Goal: Obtain resource: Obtain resource

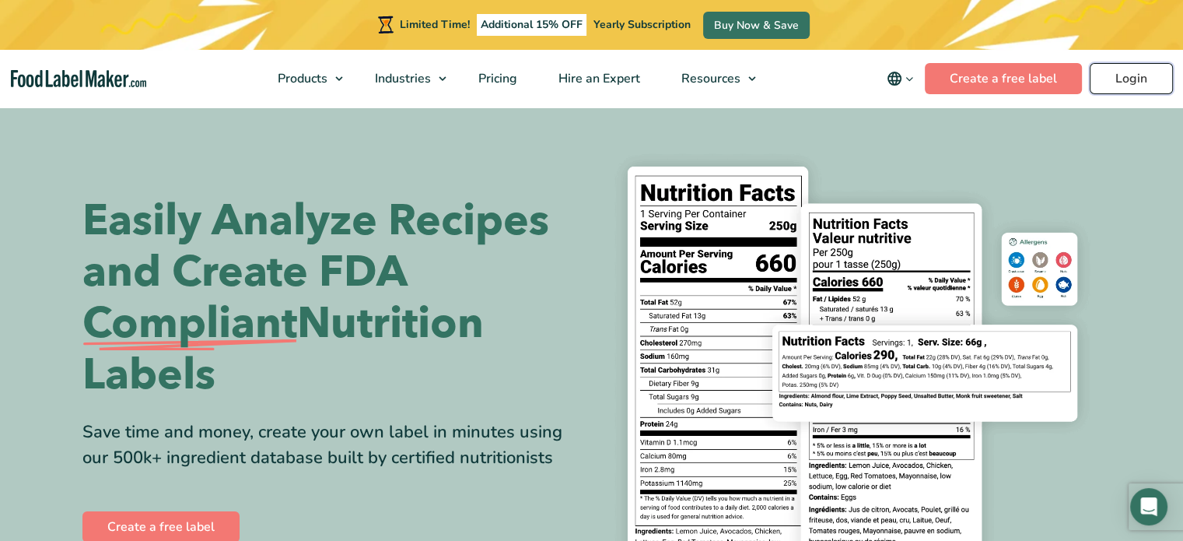
click at [1109, 74] on link "Login" at bounding box center [1131, 78] width 83 height 31
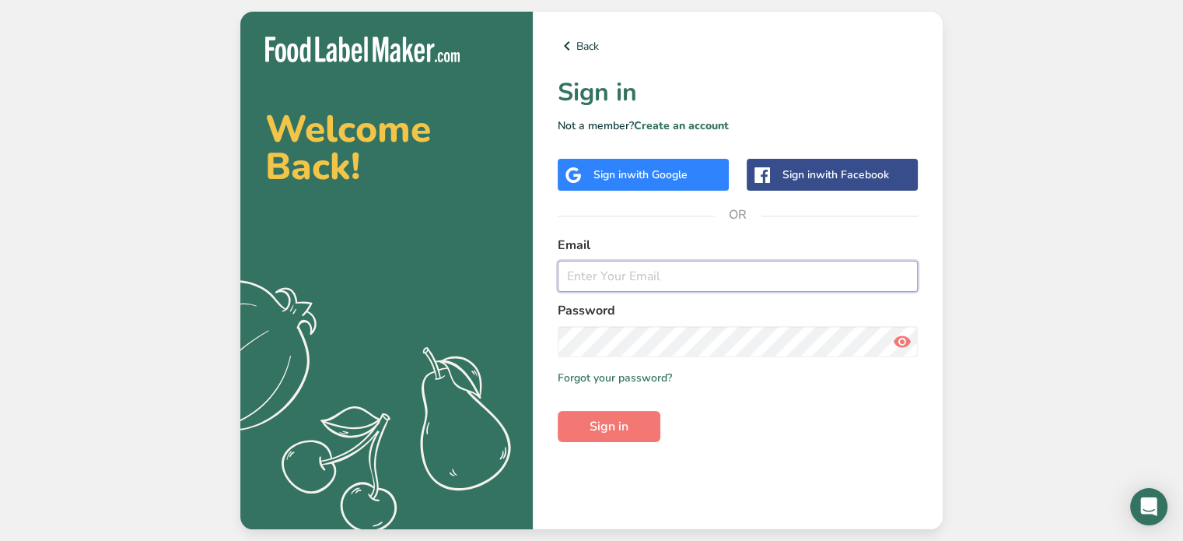
click at [660, 276] on input "email" at bounding box center [738, 276] width 360 height 31
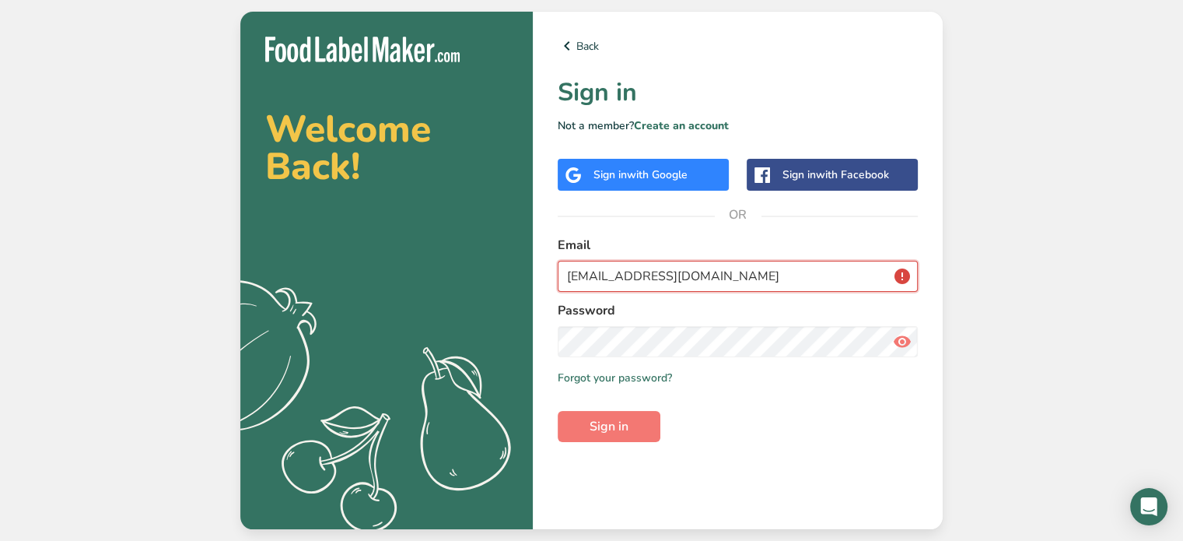
type input "[EMAIL_ADDRESS][DOMAIN_NAME]"
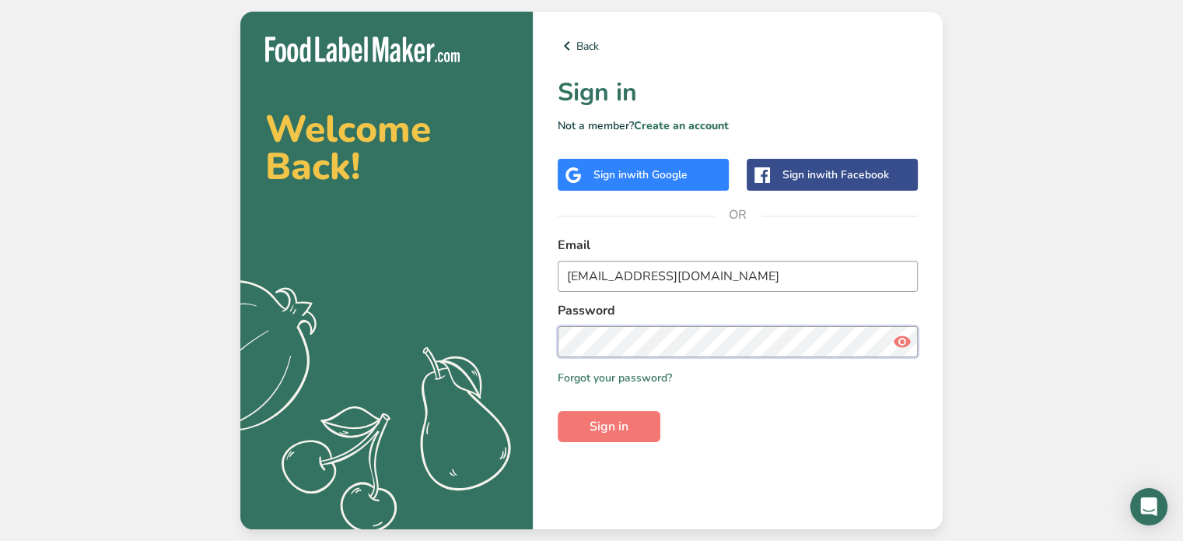
click at [558, 411] on button "Sign in" at bounding box center [609, 426] width 103 height 31
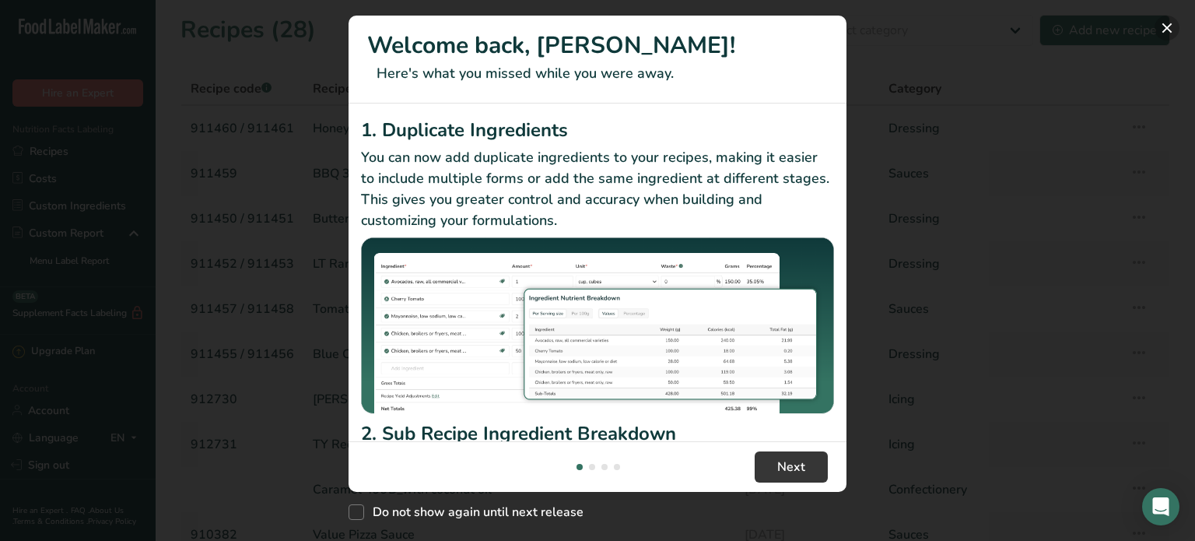
click at [1176, 34] on div "Welcome back, [PERSON_NAME]! Here's what you missed while you were away. 1. Dup…" at bounding box center [597, 270] width 1195 height 541
click at [1169, 23] on button "New Features" at bounding box center [1166, 28] width 25 height 25
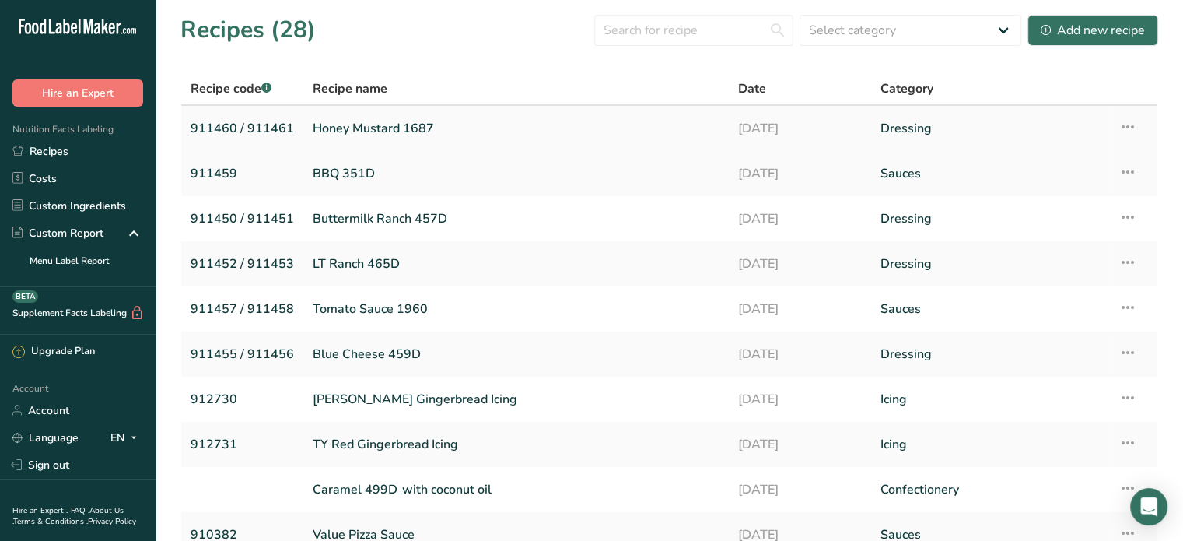
click at [398, 130] on link "Honey Mustard 1687" at bounding box center [516, 128] width 407 height 33
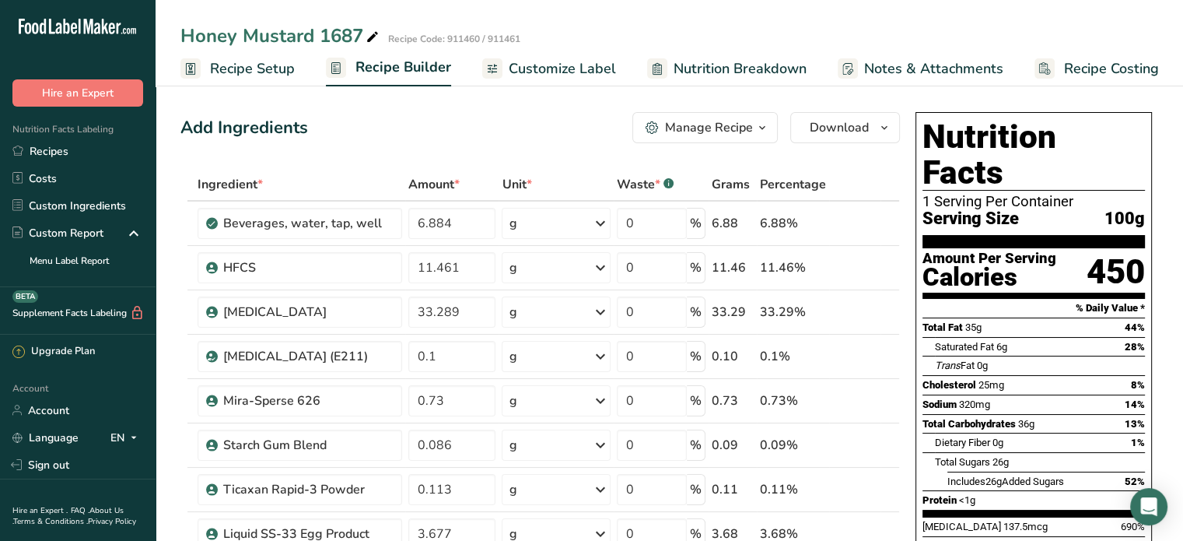
click at [585, 72] on span "Customize Label" at bounding box center [562, 68] width 107 height 21
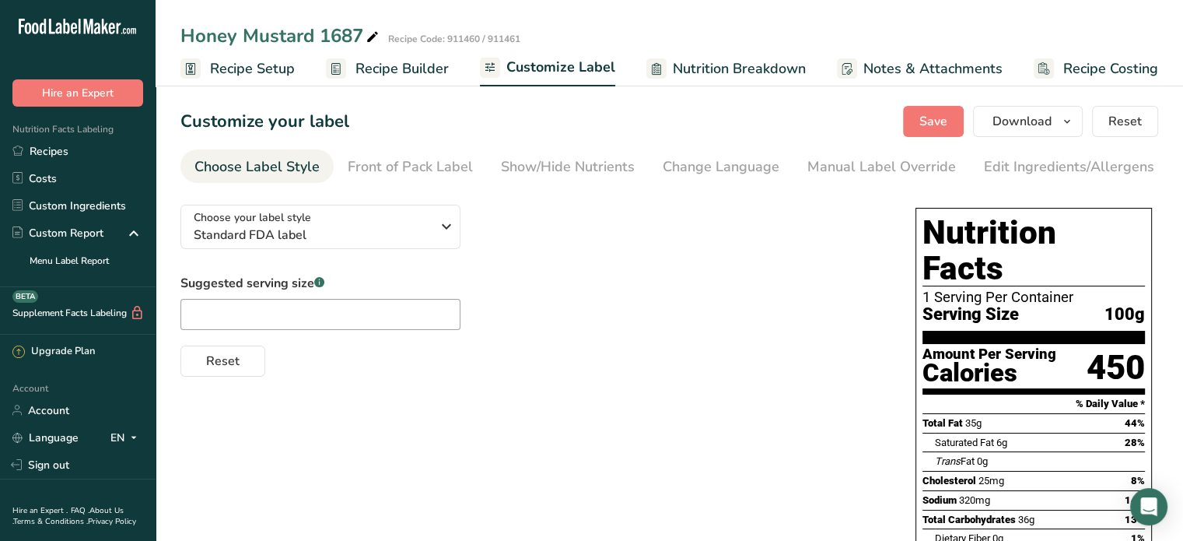
click at [725, 61] on span "Nutrition Breakdown" at bounding box center [739, 68] width 133 height 21
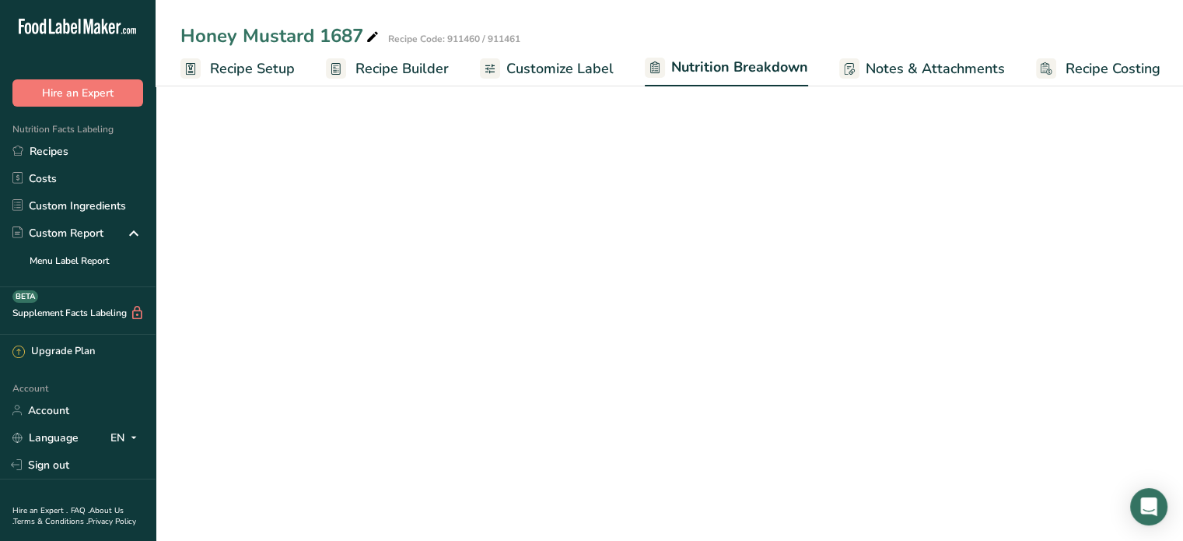
scroll to position [0, 2]
select select "Calories"
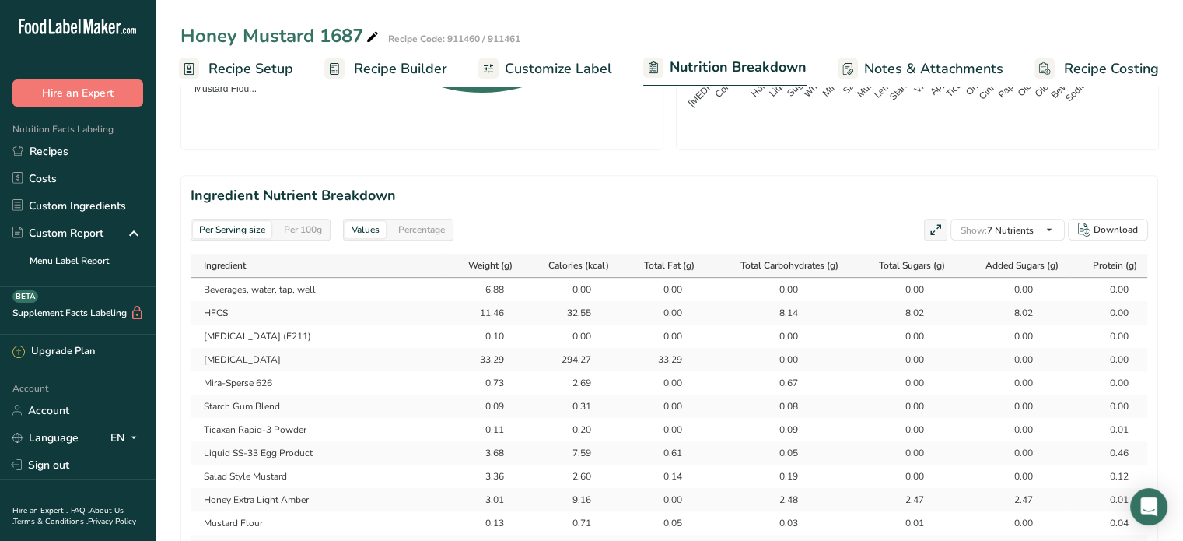
scroll to position [622, 0]
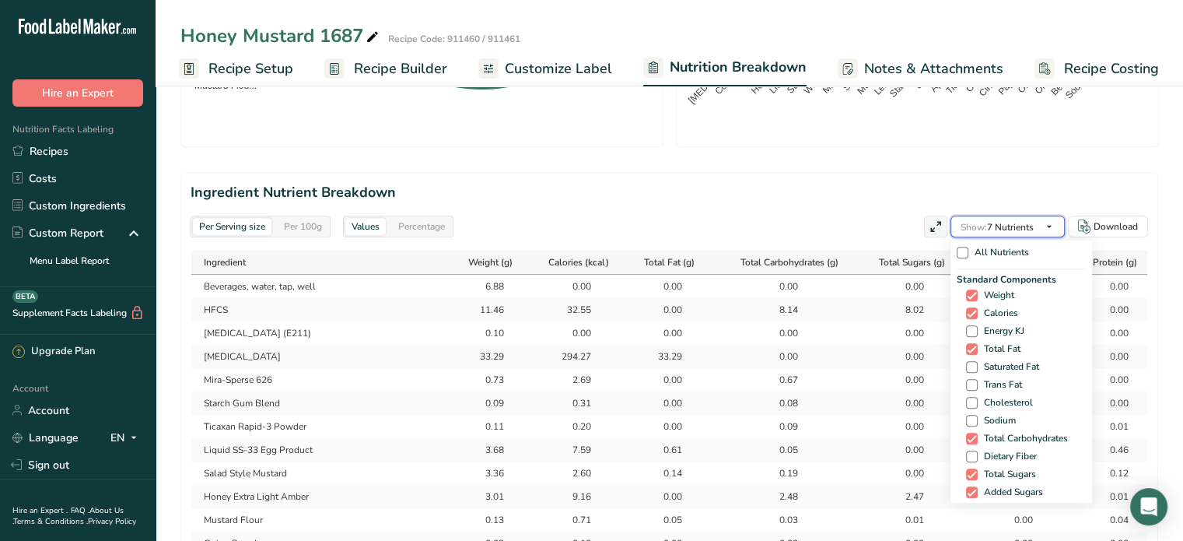
click at [1024, 225] on span "Show: 7 Nutrients" at bounding box center [997, 227] width 73 height 12
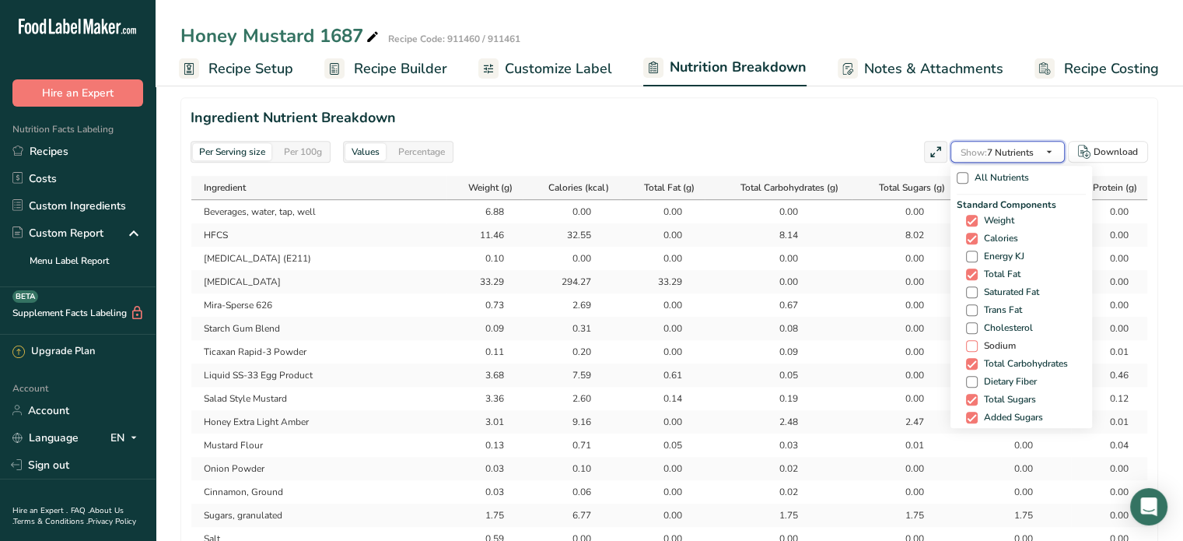
scroll to position [700, 0]
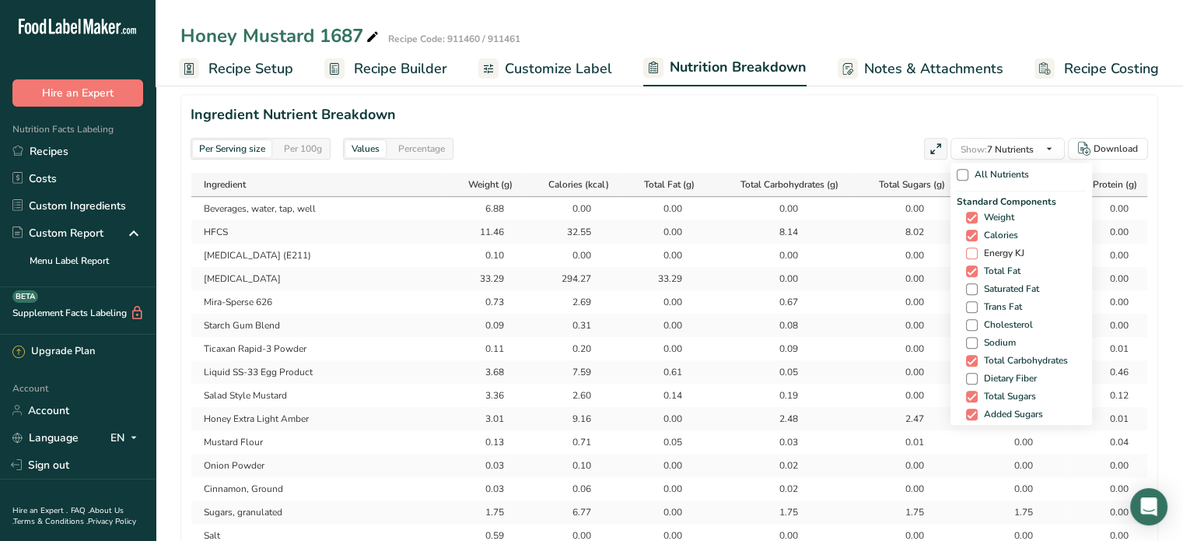
click at [989, 256] on span "Energy KJ" at bounding box center [1001, 253] width 47 height 12
click at [976, 256] on input "Energy KJ" at bounding box center [971, 253] width 10 height 10
checkbox input "true"
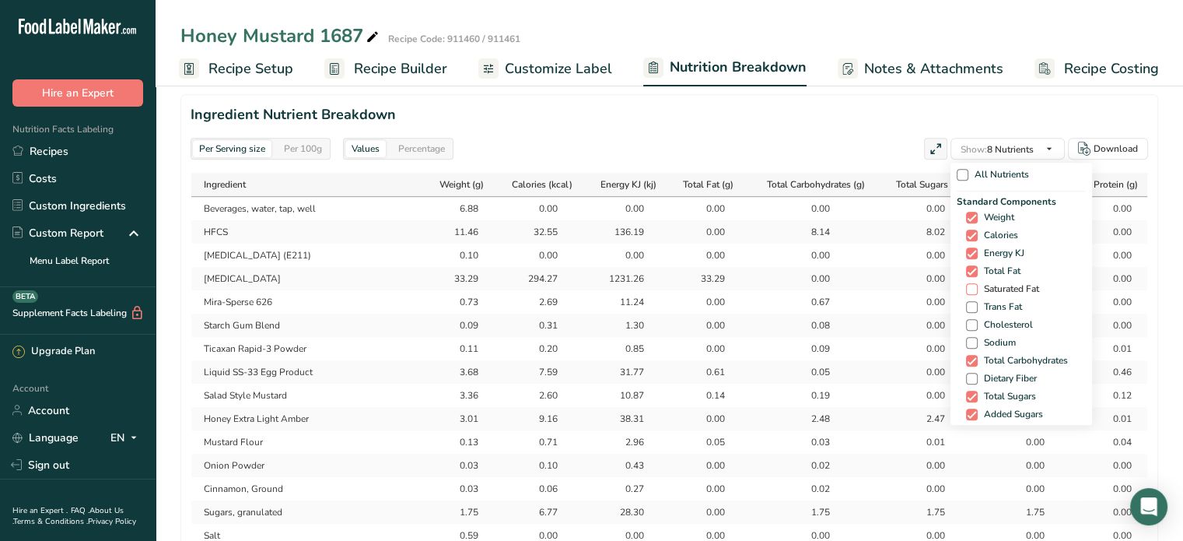
click at [998, 286] on span "Saturated Fat" at bounding box center [1008, 289] width 61 height 12
click at [976, 286] on input "Saturated Fat" at bounding box center [971, 289] width 10 height 10
checkbox input "true"
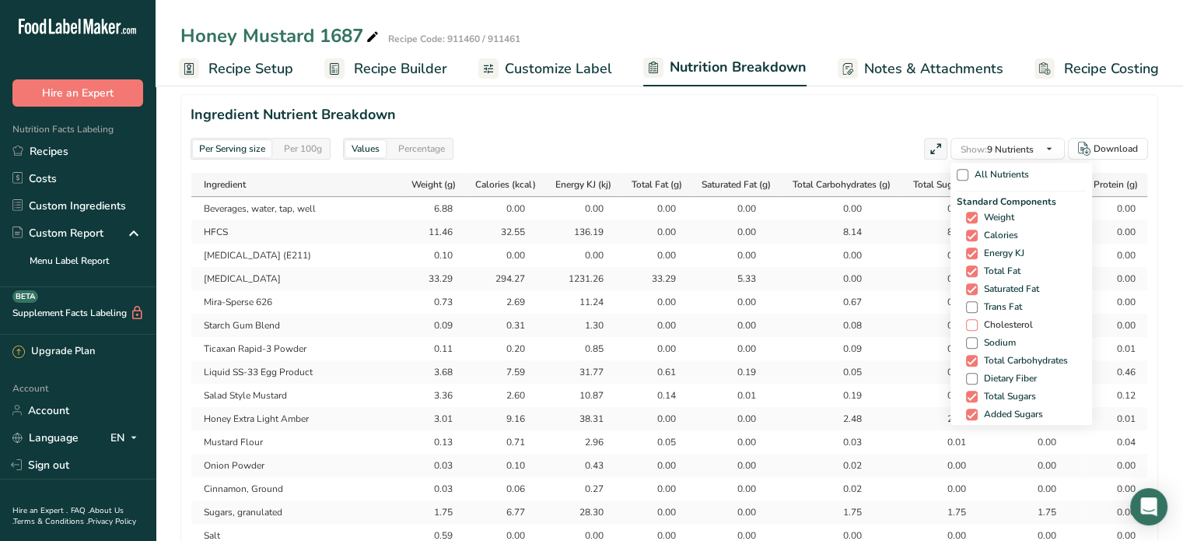
drag, startPoint x: 1001, startPoint y: 303, endPoint x: 1004, endPoint y: 317, distance: 14.3
click at [1001, 304] on span "Trans Fat" at bounding box center [1000, 307] width 44 height 12
click at [976, 304] on input "Trans Fat" at bounding box center [971, 307] width 10 height 10
checkbox input "true"
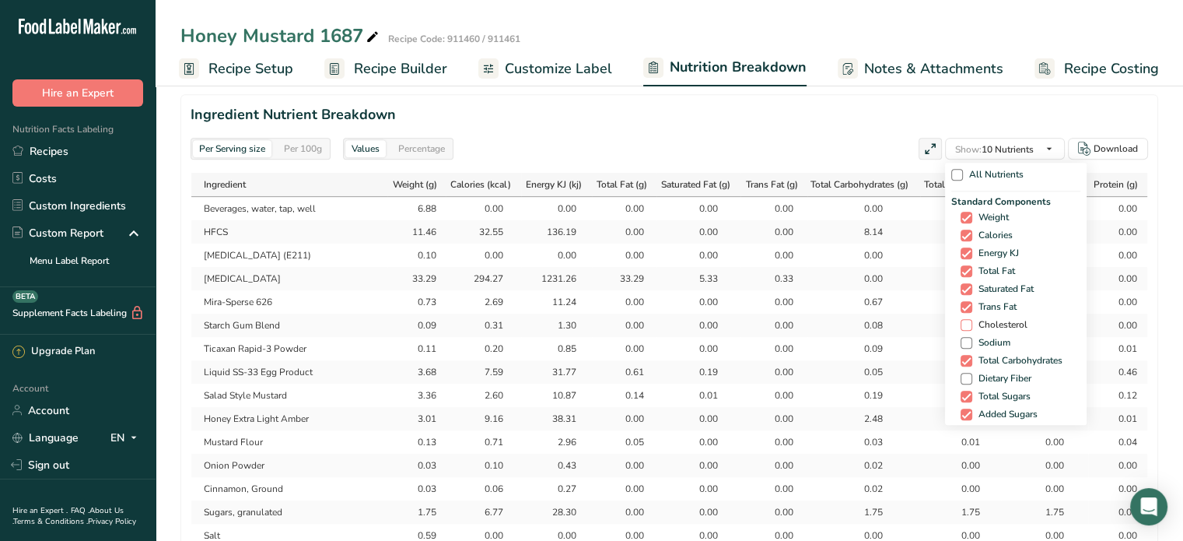
click at [1004, 321] on span "Cholesterol" at bounding box center [999, 325] width 55 height 12
click at [971, 321] on input "Cholesterol" at bounding box center [966, 325] width 10 height 10
checkbox input "true"
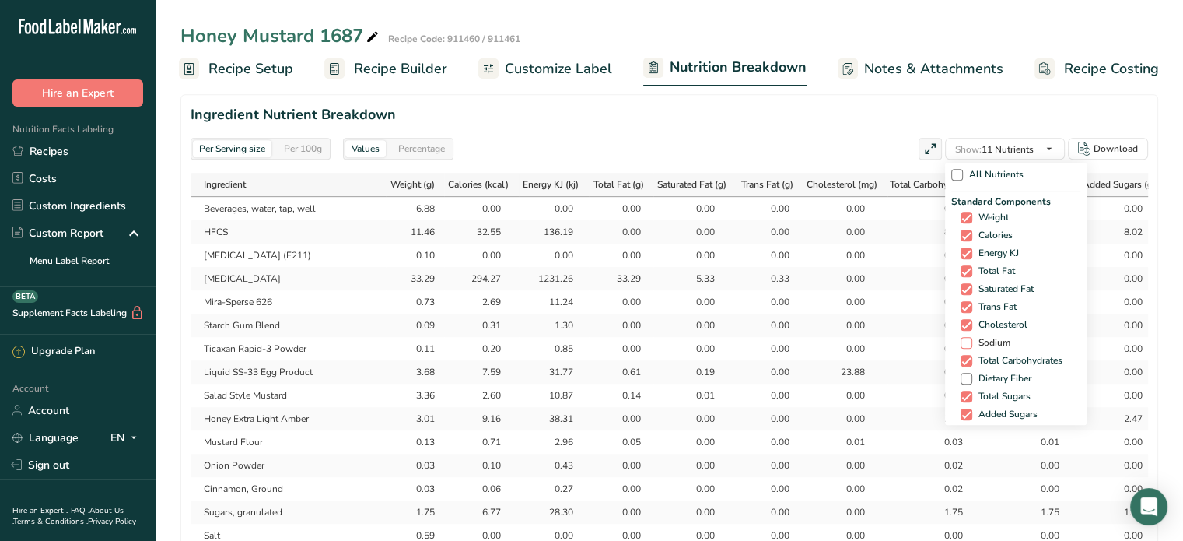
click at [993, 345] on span "Sodium" at bounding box center [991, 343] width 38 height 12
click at [971, 345] on input "Sodium" at bounding box center [966, 343] width 10 height 10
checkbox input "true"
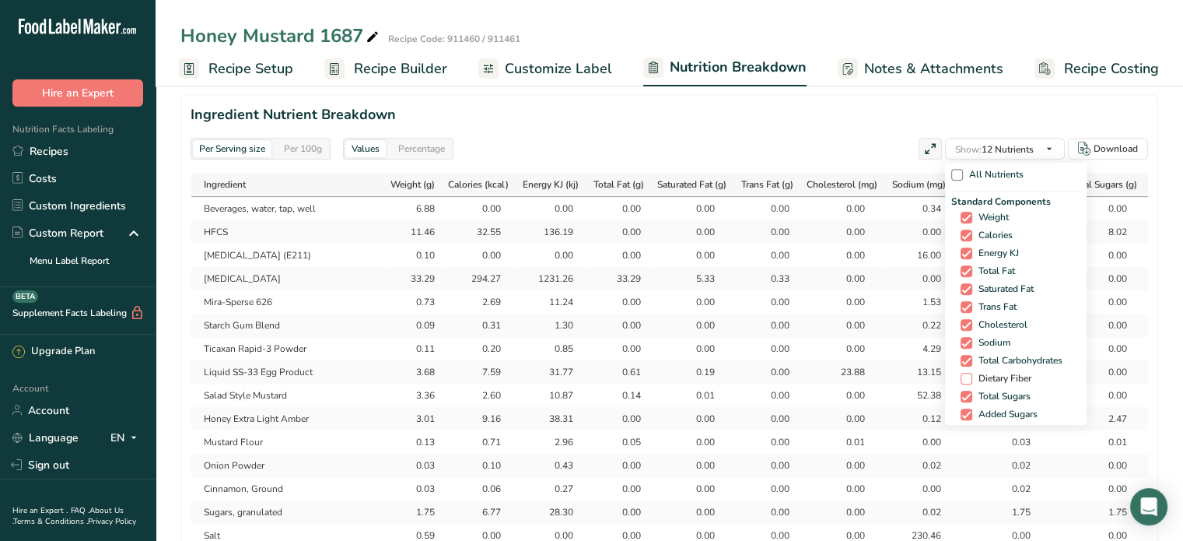
click at [994, 373] on span "Dietary Fiber" at bounding box center [1001, 379] width 59 height 12
click at [971, 373] on input "Dietary Fiber" at bounding box center [966, 378] width 10 height 10
checkbox input "true"
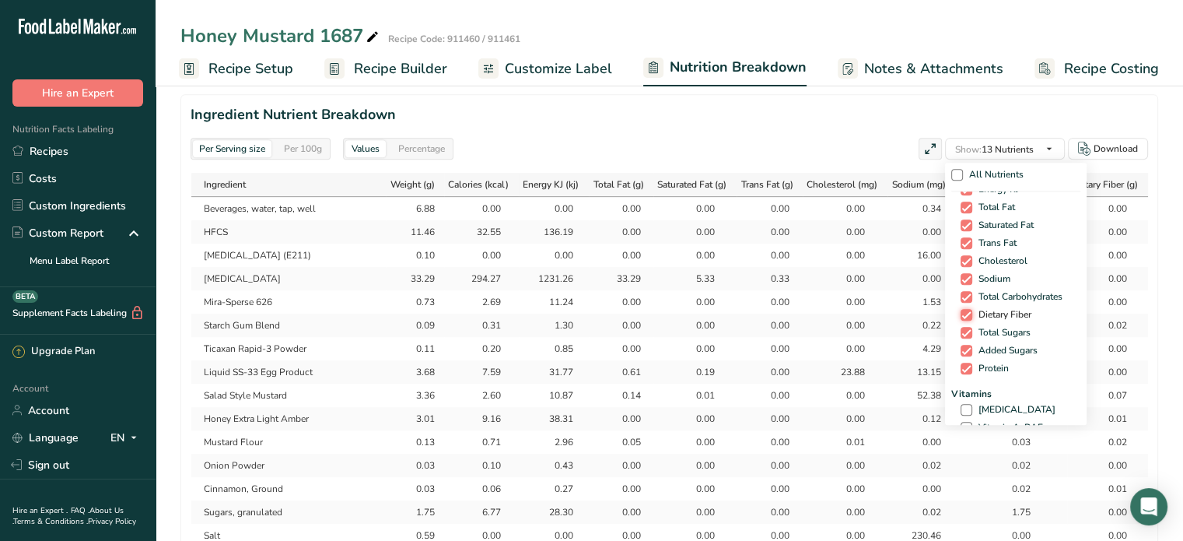
scroll to position [156, 0]
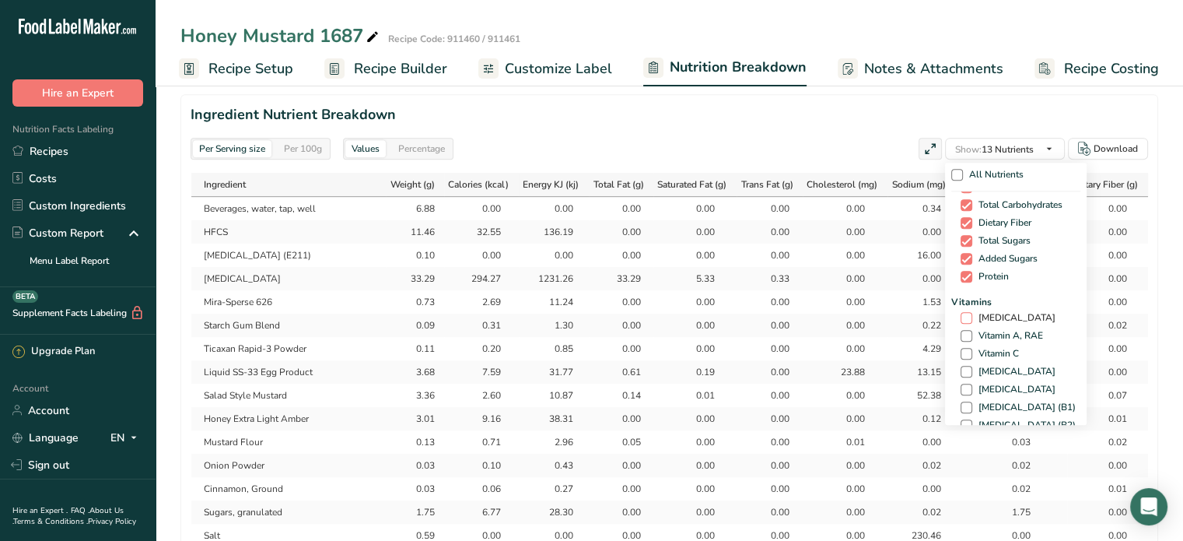
click at [986, 317] on span "[MEDICAL_DATA]" at bounding box center [1013, 318] width 83 height 12
click at [971, 317] on input "[MEDICAL_DATA]" at bounding box center [966, 318] width 10 height 10
checkbox input "true"
click at [993, 335] on span "Vitamin A, RAE" at bounding box center [1007, 336] width 71 height 12
click at [971, 335] on input "Vitamin A, RAE" at bounding box center [966, 336] width 10 height 10
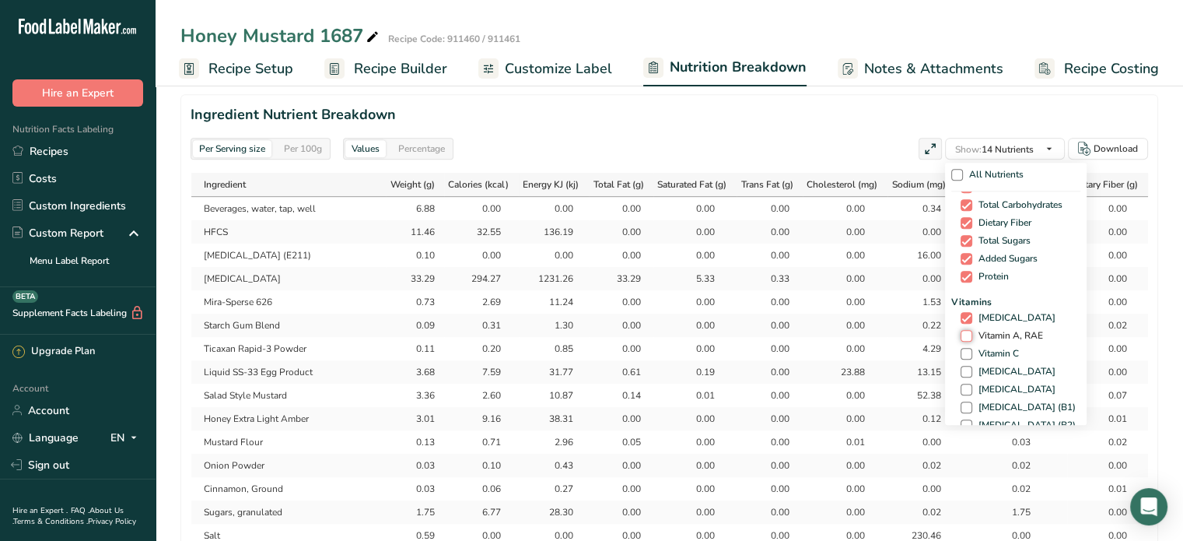
checkbox input "true"
click at [997, 348] on span "Vitamin C" at bounding box center [995, 354] width 47 height 12
click at [971, 349] on input "Vitamin C" at bounding box center [966, 354] width 10 height 10
checkbox input "true"
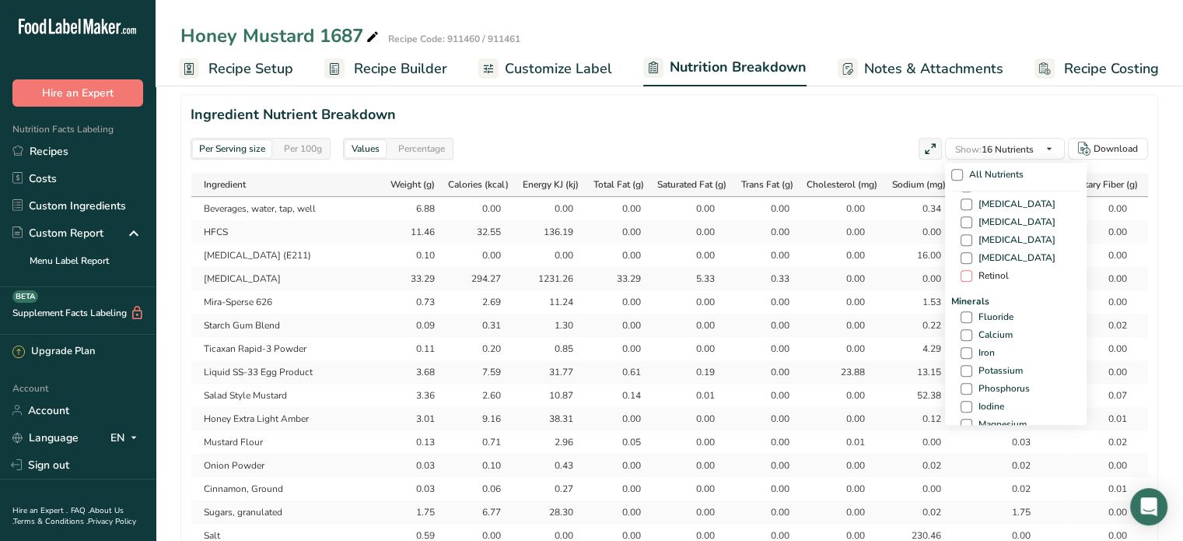
scroll to position [467, 0]
click at [999, 332] on span "Calcium" at bounding box center [992, 334] width 40 height 12
click at [971, 332] on input "Calcium" at bounding box center [966, 334] width 10 height 10
checkbox input "true"
click at [982, 348] on span "Iron" at bounding box center [983, 352] width 23 height 12
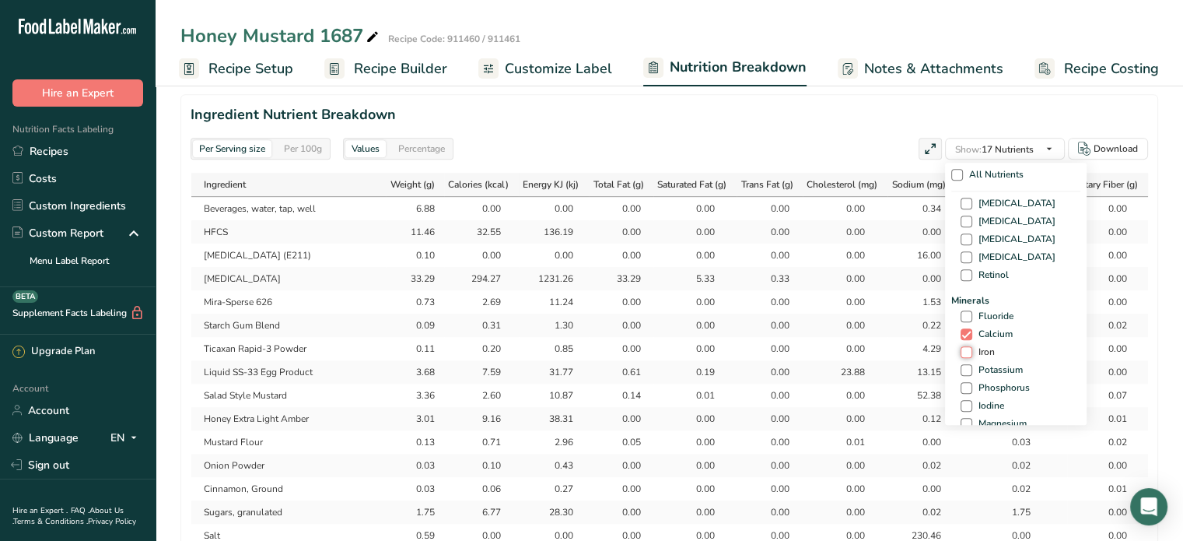
click at [971, 348] on input "Iron" at bounding box center [966, 352] width 10 height 10
checkbox input "true"
click at [990, 364] on span "Potassium" at bounding box center [997, 370] width 51 height 12
click at [971, 365] on input "Potassium" at bounding box center [966, 370] width 10 height 10
checkbox input "true"
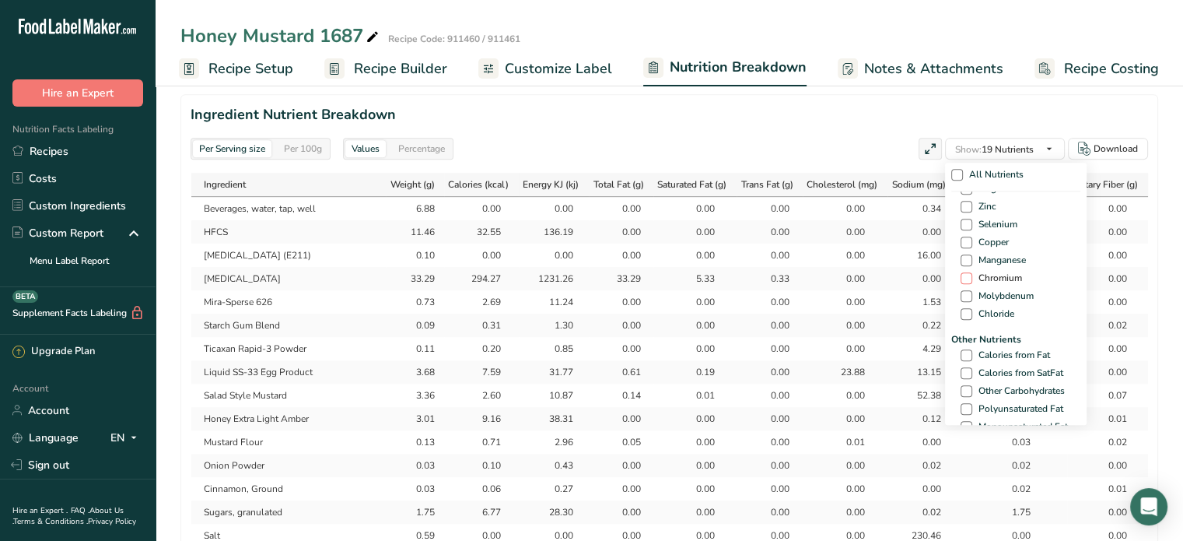
scroll to position [778, 0]
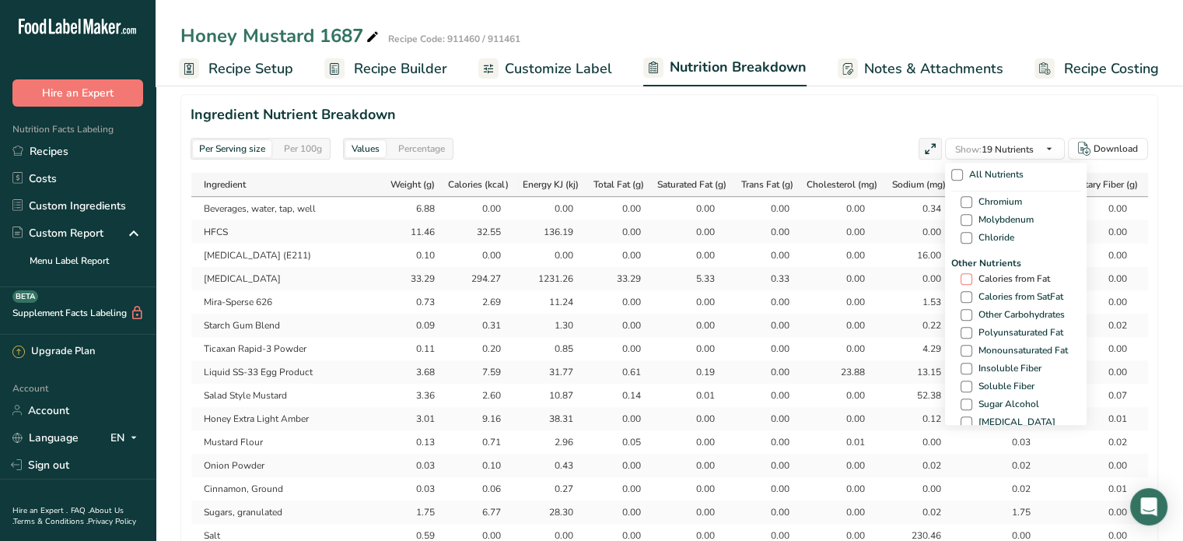
click at [989, 277] on span "Calories from Fat" at bounding box center [1011, 279] width 78 height 12
click at [971, 277] on input "Calories from Fat" at bounding box center [966, 279] width 10 height 10
checkbox input "true"
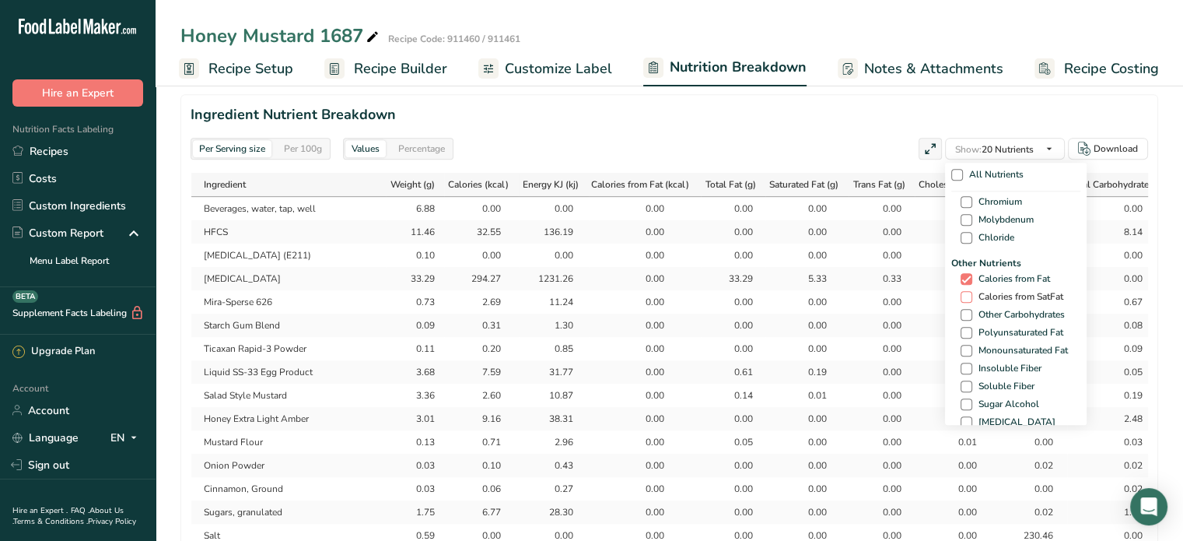
click at [994, 293] on span "Calories from SatFat" at bounding box center [1017, 297] width 91 height 12
click at [971, 293] on input "Calories from SatFat" at bounding box center [966, 297] width 10 height 10
checkbox input "true"
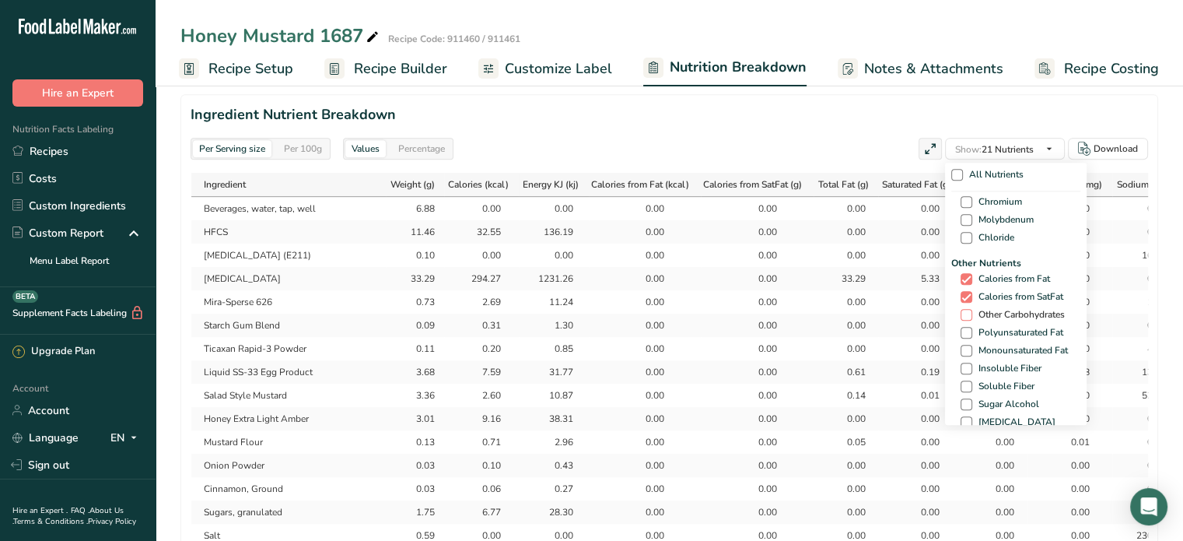
click at [996, 316] on span "Other Carbohydrates" at bounding box center [1018, 315] width 93 height 12
click at [971, 316] on input "Other Carbohydrates" at bounding box center [966, 315] width 10 height 10
checkbox input "true"
click at [998, 338] on div "Other Nutrients Calories from Fat Calories from SatFat Other Carbohydrates Poly…" at bounding box center [1015, 460] width 129 height 408
click at [999, 348] on span "Monounsaturated Fat" at bounding box center [1020, 351] width 96 height 12
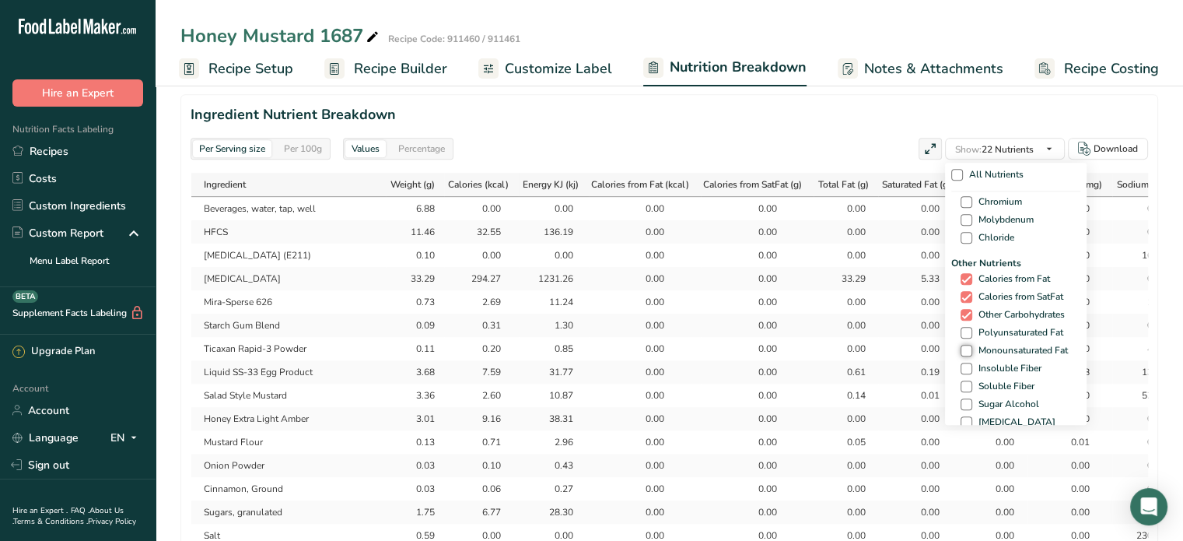
click at [971, 348] on input "Monounsaturated Fat" at bounding box center [966, 350] width 10 height 10
checkbox input "true"
click at [993, 332] on span "Polyunsaturated Fat" at bounding box center [1017, 333] width 91 height 12
click at [971, 332] on input "Polyunsaturated Fat" at bounding box center [966, 333] width 10 height 10
checkbox input "true"
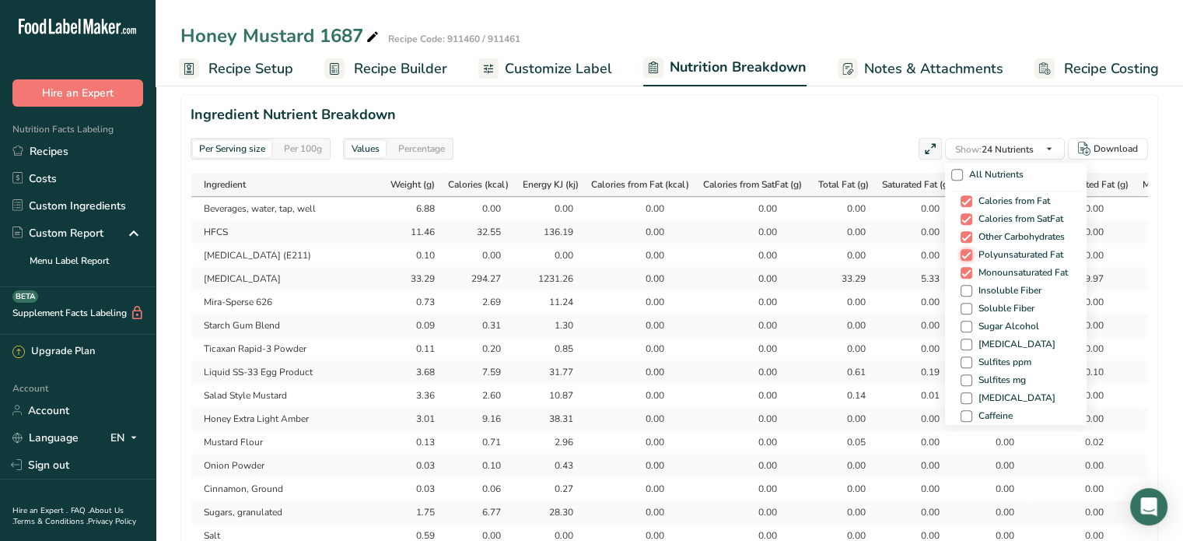
scroll to position [934, 0]
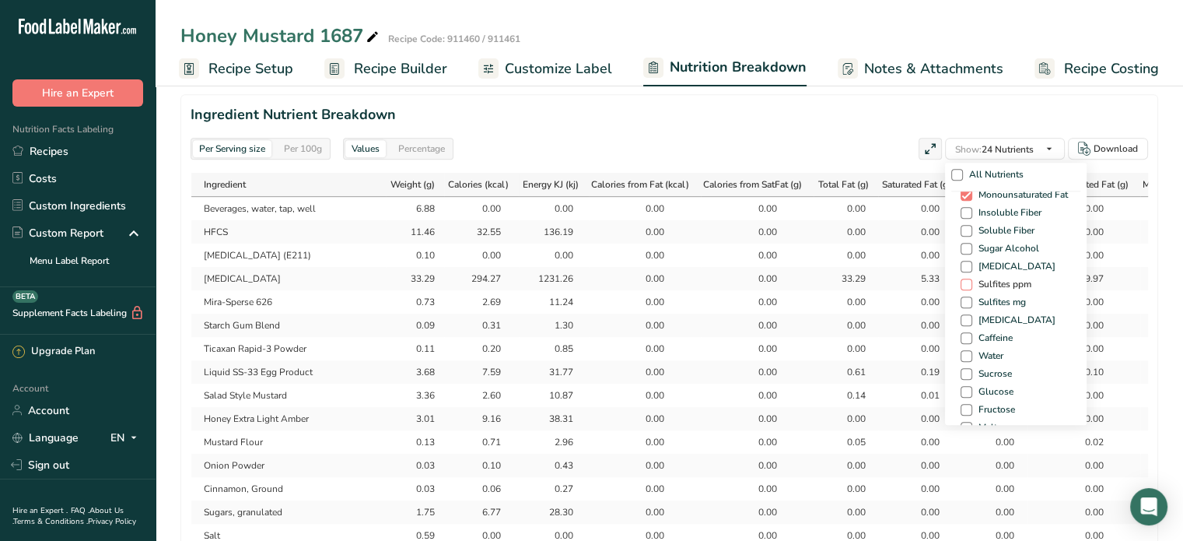
click at [977, 284] on span "Sulfites ppm" at bounding box center [1001, 285] width 59 height 12
click at [971, 284] on input "Sulfites ppm" at bounding box center [966, 284] width 10 height 10
checkbox input "true"
click at [985, 300] on span "Sulfites mg" at bounding box center [999, 302] width 54 height 12
click at [971, 300] on input "Sulfites mg" at bounding box center [966, 302] width 10 height 10
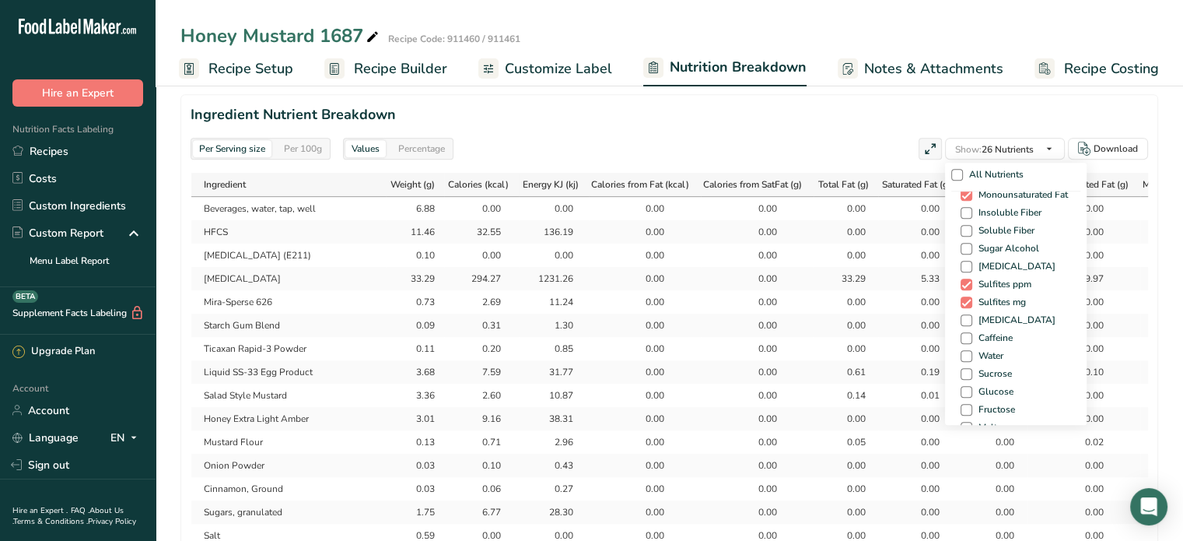
click at [1008, 310] on div "Other Nutrients Calories from Fat Calories from SatFat Other Carbohydrates Poly…" at bounding box center [1015, 304] width 129 height 408
click at [1007, 303] on span "Sulfites mg" at bounding box center [999, 302] width 54 height 12
click at [971, 303] on input "Sulfites mg" at bounding box center [966, 302] width 10 height 10
checkbox input "false"
click at [979, 350] on span "Water" at bounding box center [987, 356] width 31 height 12
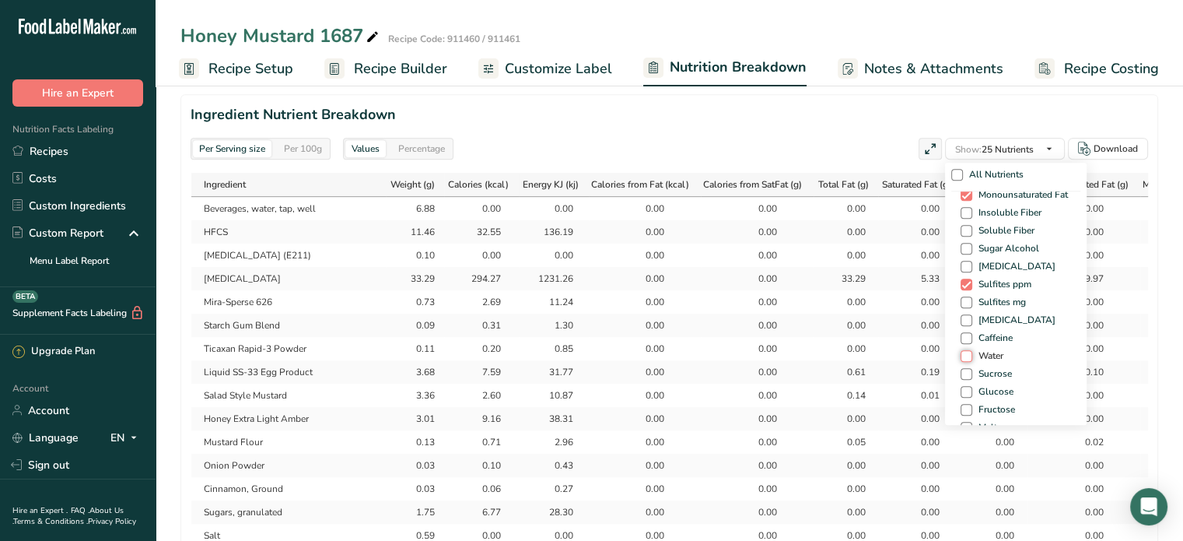
click at [971, 351] on input "Water" at bounding box center [966, 356] width 10 height 10
checkbox input "true"
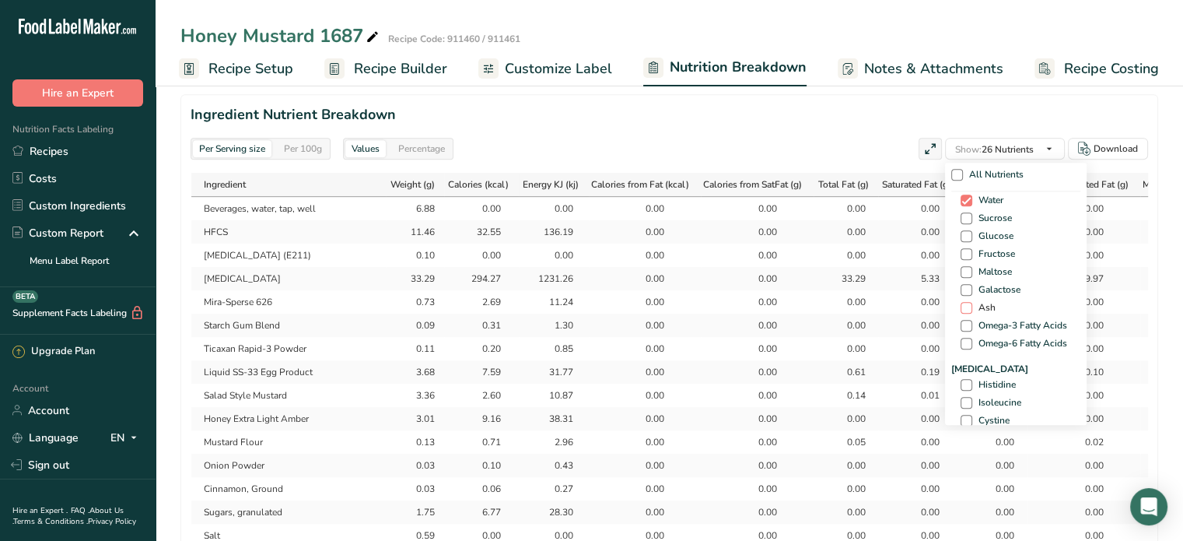
click at [965, 307] on span at bounding box center [967, 308] width 12 height 12
click at [965, 307] on input "Ash" at bounding box center [966, 308] width 10 height 10
checkbox input "true"
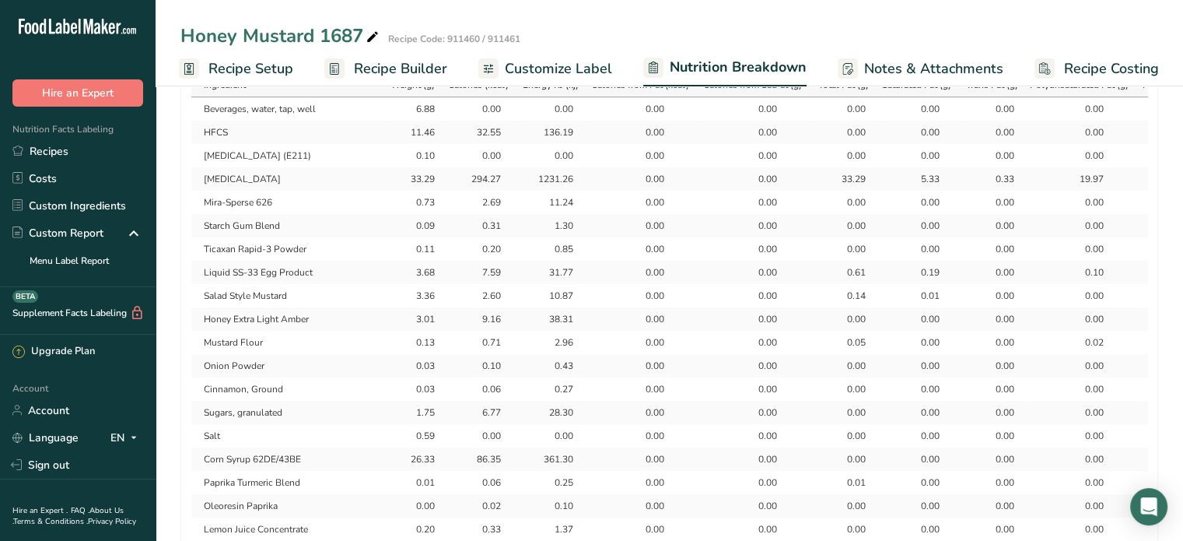
scroll to position [622, 0]
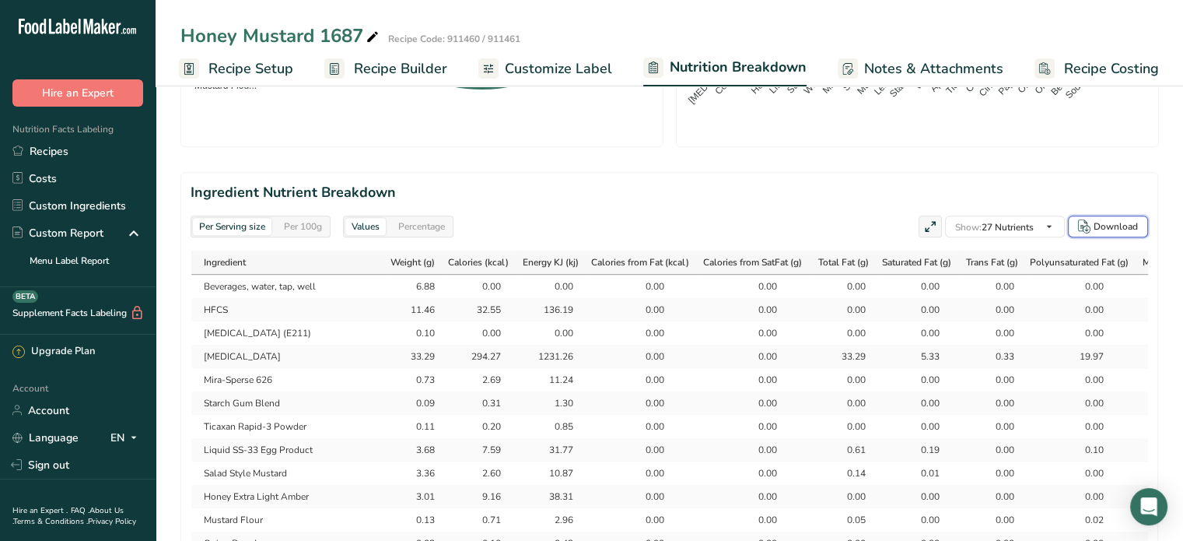
click at [1105, 229] on div "Download" at bounding box center [1116, 226] width 44 height 14
click at [65, 161] on link "Recipes" at bounding box center [78, 151] width 156 height 27
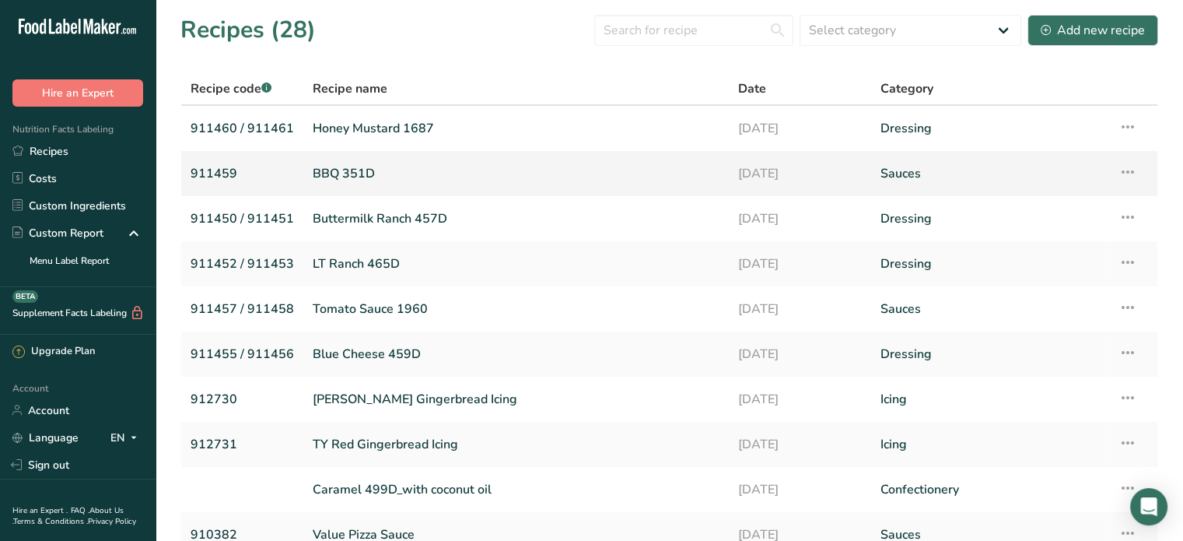
click at [349, 166] on link "BBQ 351D" at bounding box center [516, 173] width 407 height 33
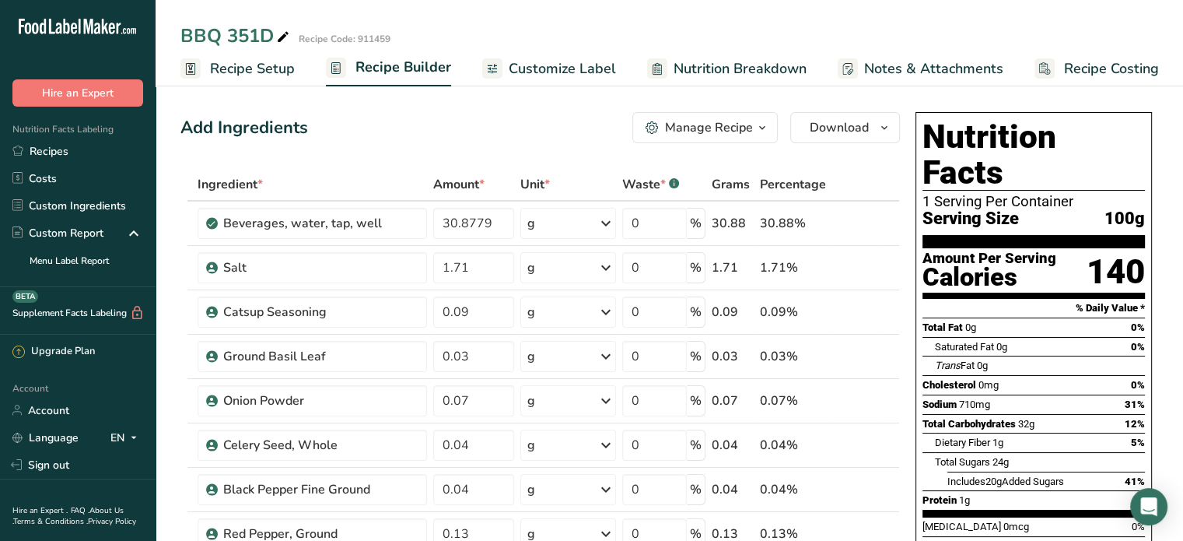
click at [713, 71] on span "Nutrition Breakdown" at bounding box center [740, 68] width 133 height 21
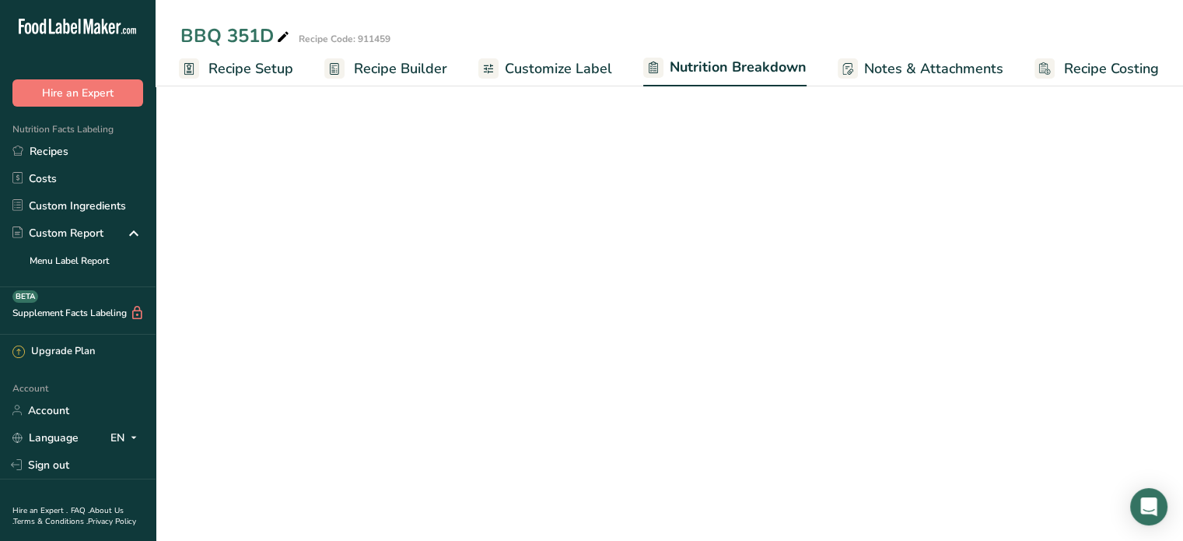
select select "Calories"
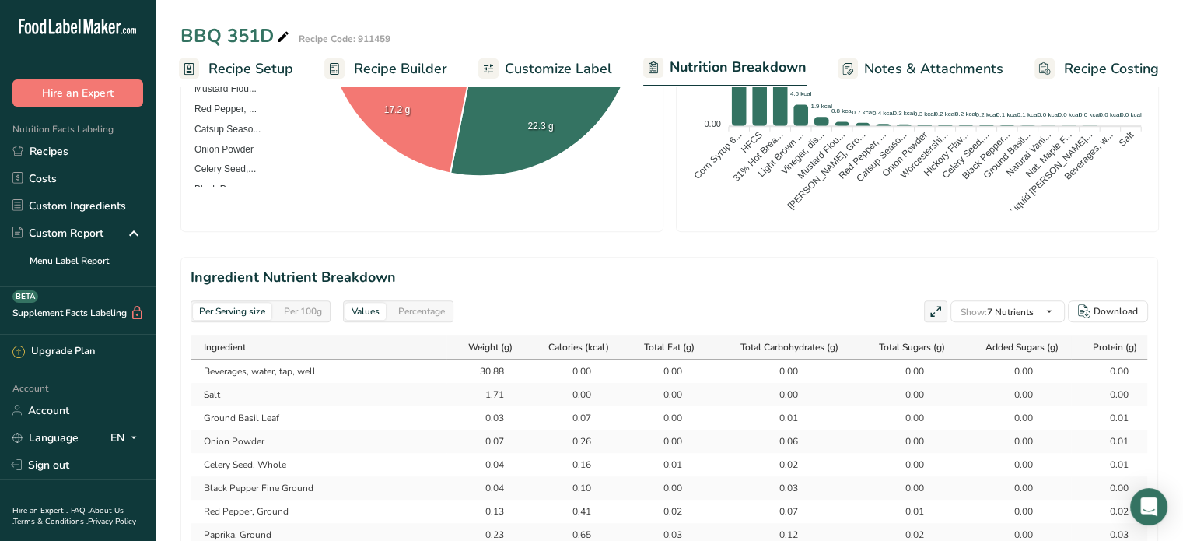
scroll to position [622, 0]
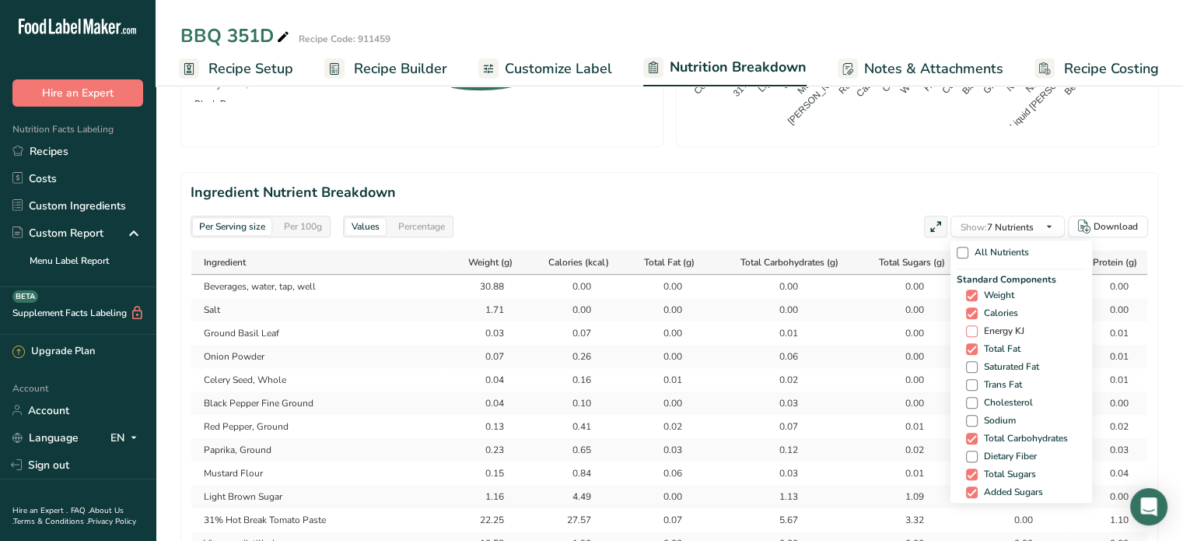
click at [988, 331] on span "Energy KJ" at bounding box center [1001, 331] width 47 height 12
click at [976, 331] on input "Energy KJ" at bounding box center [971, 331] width 10 height 10
checkbox input "true"
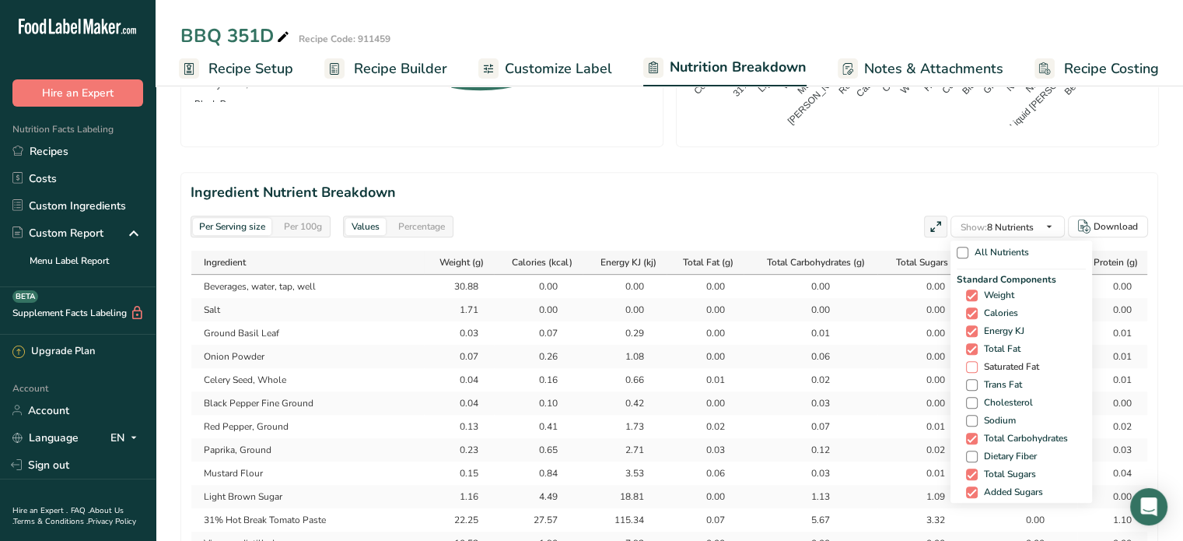
click at [993, 361] on span "Saturated Fat" at bounding box center [1008, 367] width 61 height 12
click at [976, 362] on input "Saturated Fat" at bounding box center [971, 367] width 10 height 10
checkbox input "true"
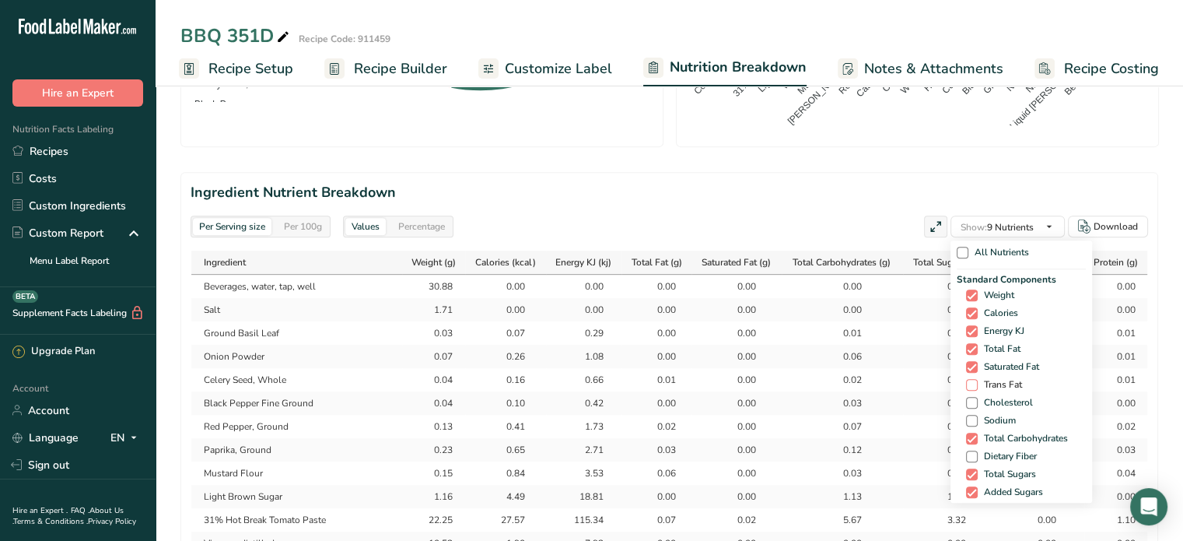
click at [994, 382] on span "Trans Fat" at bounding box center [1000, 385] width 44 height 12
click at [976, 382] on input "Trans Fat" at bounding box center [971, 385] width 10 height 10
checkbox input "true"
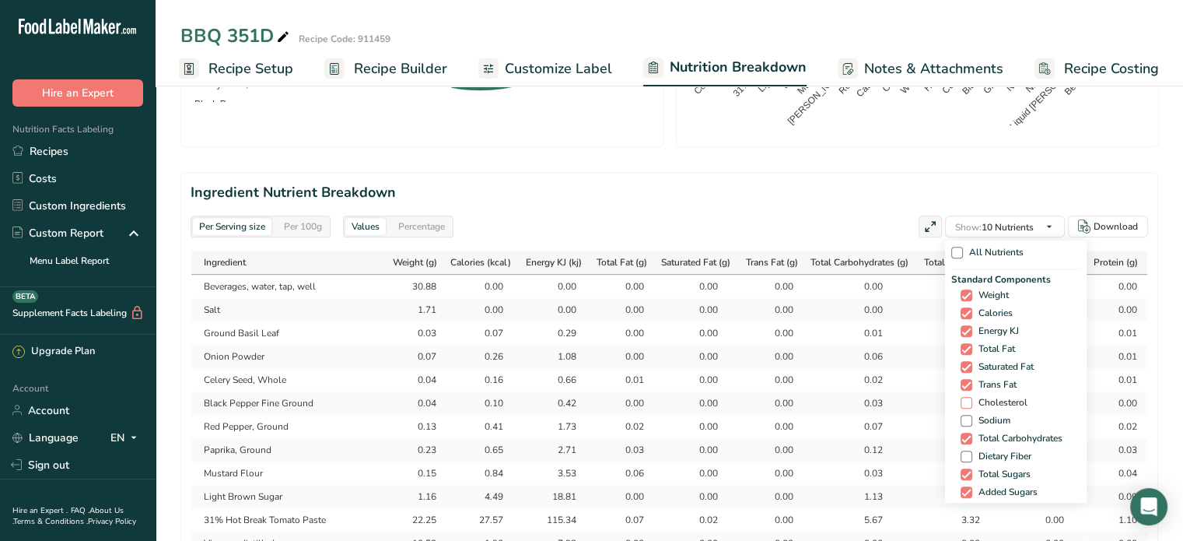
click at [996, 401] on span "Cholesterol" at bounding box center [999, 403] width 55 height 12
click at [971, 401] on input "Cholesterol" at bounding box center [966, 403] width 10 height 10
checkbox input "true"
click at [994, 415] on span "Sodium" at bounding box center [991, 421] width 38 height 12
click at [971, 415] on input "Sodium" at bounding box center [966, 420] width 10 height 10
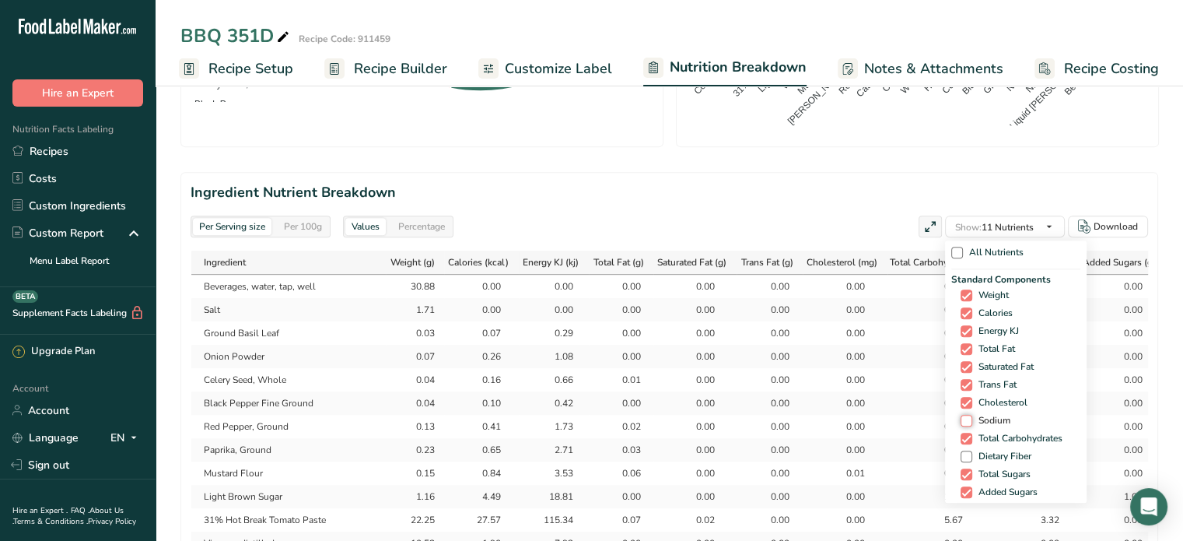
checkbox input "true"
click at [993, 450] on span "Dietary Fiber" at bounding box center [1001, 456] width 59 height 12
click at [971, 451] on input "Dietary Fiber" at bounding box center [966, 456] width 10 height 10
checkbox input "true"
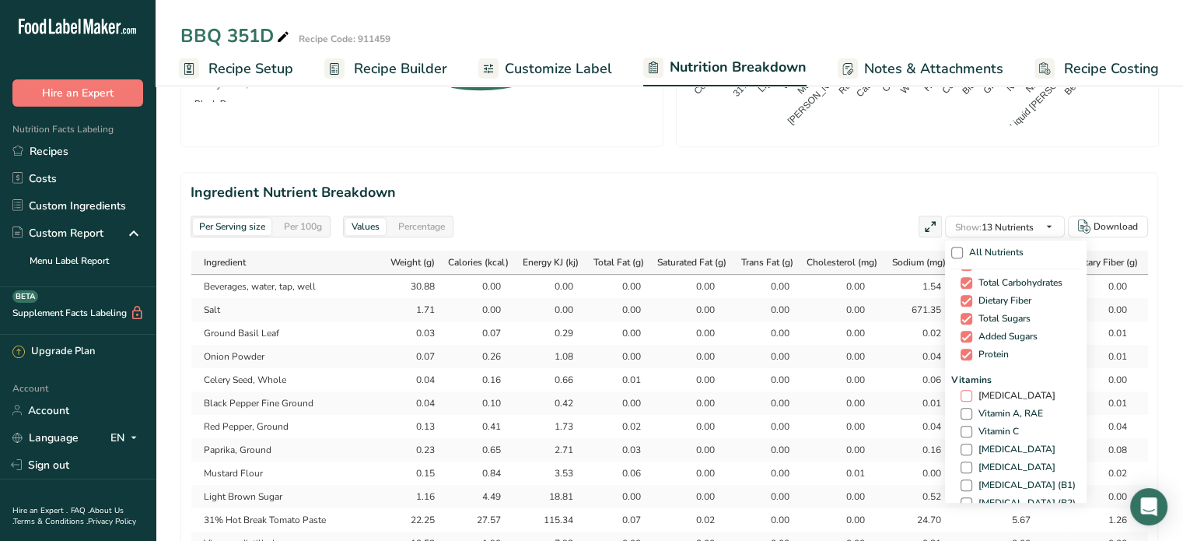
click at [972, 394] on span "[MEDICAL_DATA]" at bounding box center [1013, 396] width 83 height 12
click at [971, 394] on input "[MEDICAL_DATA]" at bounding box center [966, 396] width 10 height 10
checkbox input "true"
click at [979, 414] on span "Vitamin A, RAE" at bounding box center [1007, 414] width 71 height 12
click at [971, 414] on input "Vitamin A, RAE" at bounding box center [966, 413] width 10 height 10
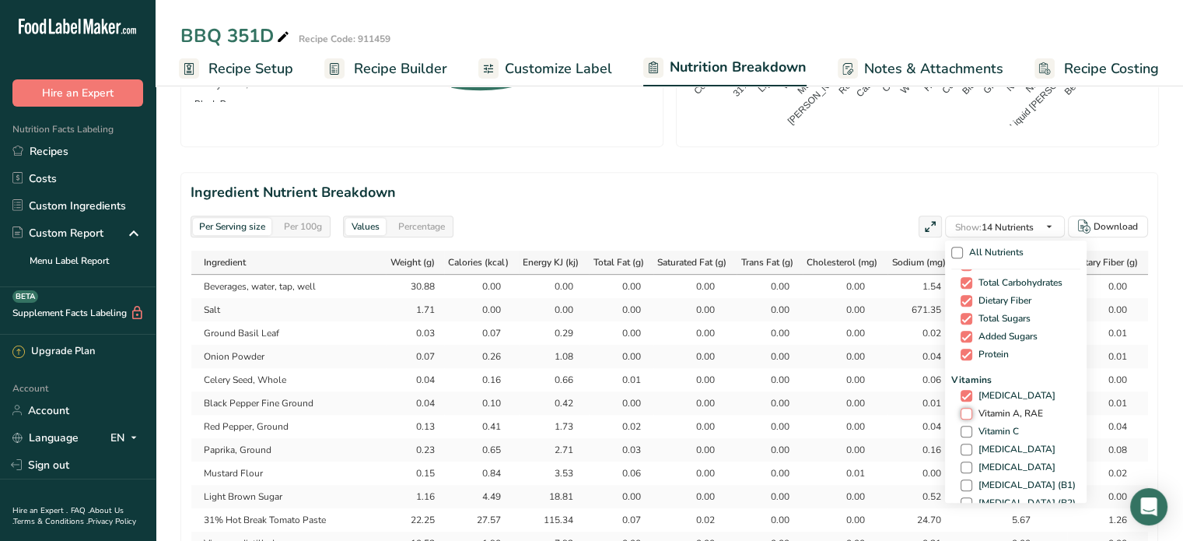
checkbox input "true"
click at [983, 427] on span "Vitamin C" at bounding box center [995, 432] width 47 height 12
click at [971, 427] on input "Vitamin C" at bounding box center [966, 431] width 10 height 10
checkbox input "true"
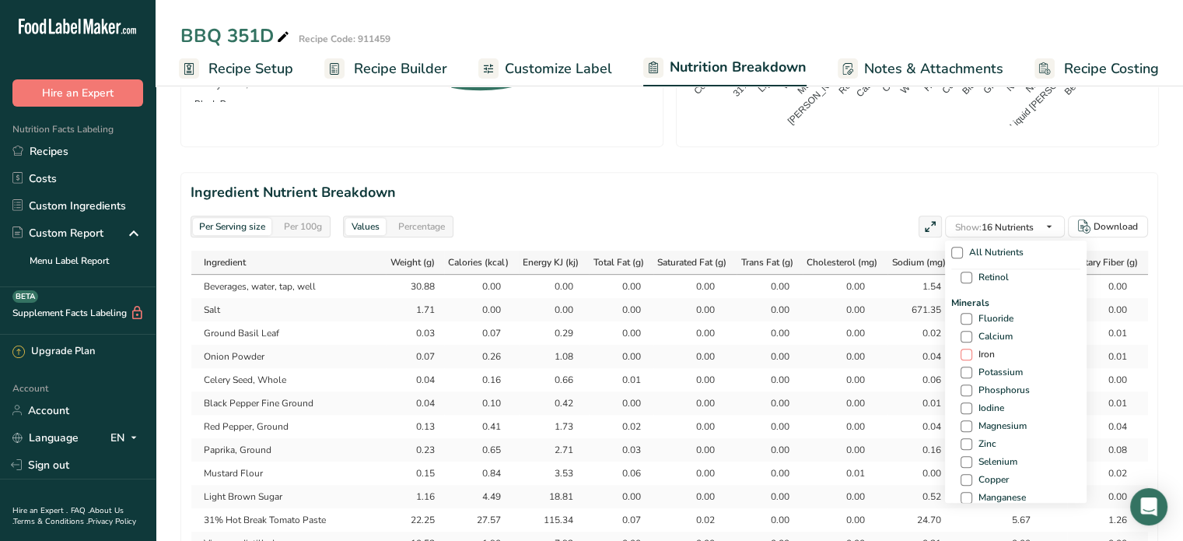
scroll to position [545, 0]
click at [972, 329] on span "Calcium" at bounding box center [992, 334] width 40 height 12
click at [971, 329] on input "Calcium" at bounding box center [966, 334] width 10 height 10
checkbox input "true"
click at [972, 352] on span "Iron" at bounding box center [983, 352] width 23 height 12
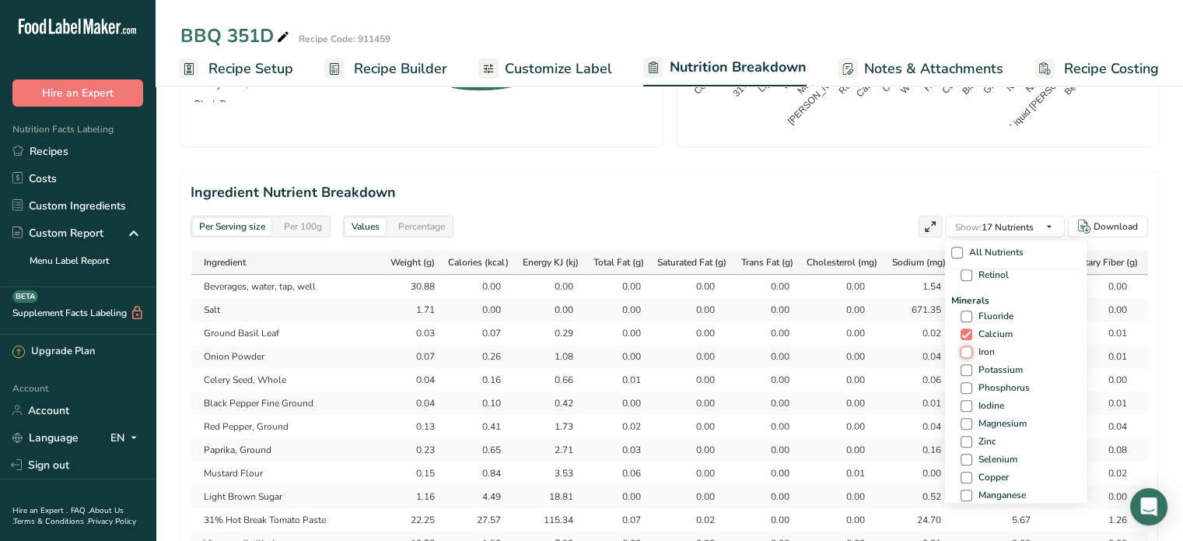
click at [971, 352] on input "Iron" at bounding box center [966, 352] width 10 height 10
checkbox input "true"
click at [974, 372] on span "Potassium" at bounding box center [997, 370] width 51 height 12
click at [971, 372] on input "Potassium" at bounding box center [966, 370] width 10 height 10
checkbox input "true"
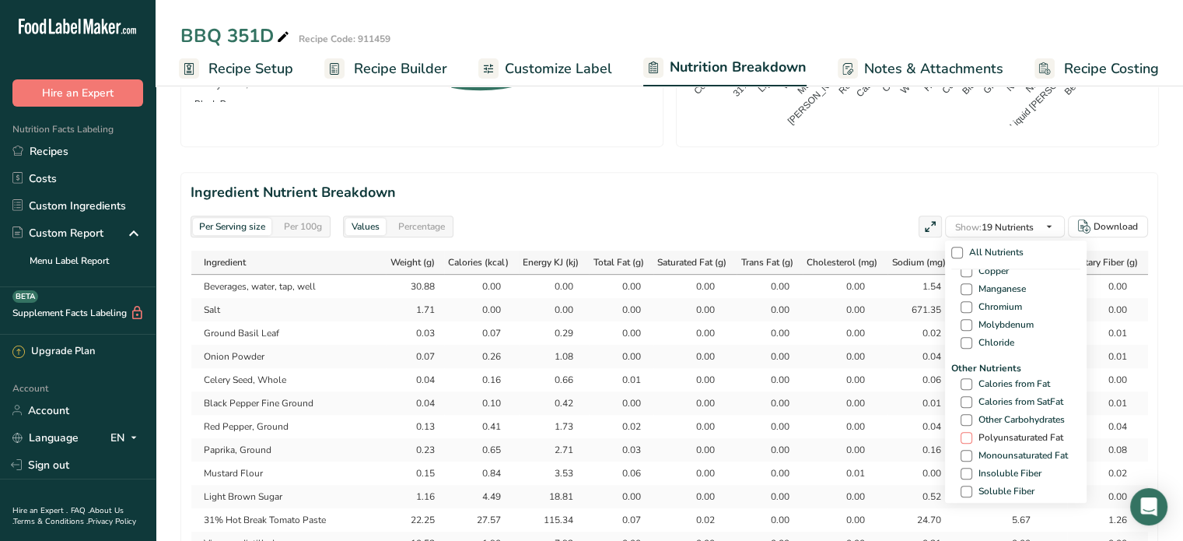
scroll to position [778, 0]
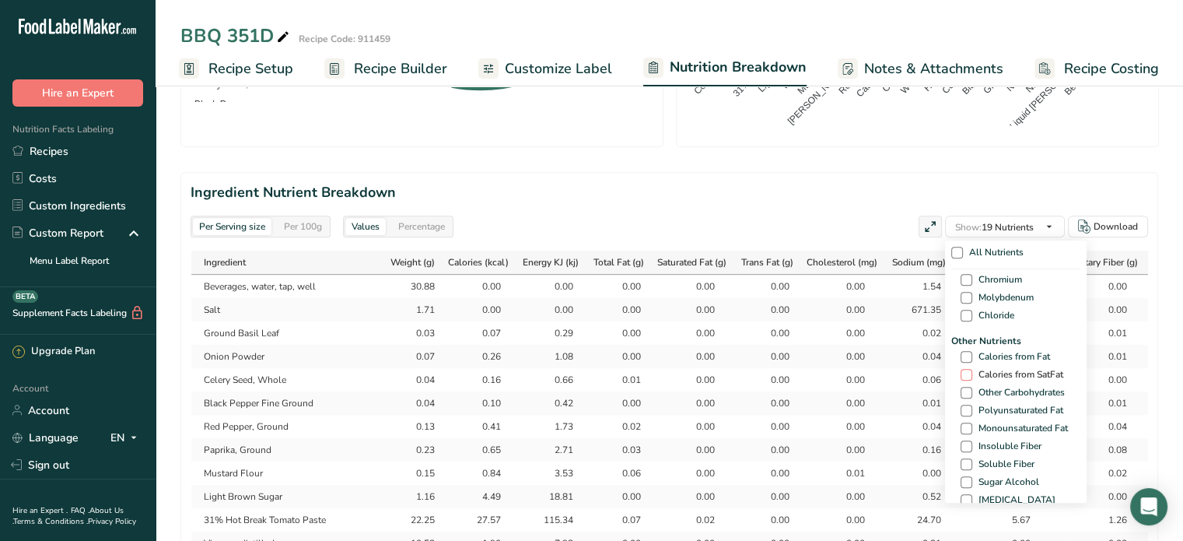
drag, startPoint x: 1003, startPoint y: 356, endPoint x: 997, endPoint y: 373, distance: 17.2
click at [1002, 357] on span "Calories from Fat" at bounding box center [1011, 357] width 78 height 12
click at [971, 357] on input "Calories from Fat" at bounding box center [966, 357] width 10 height 10
checkbox input "true"
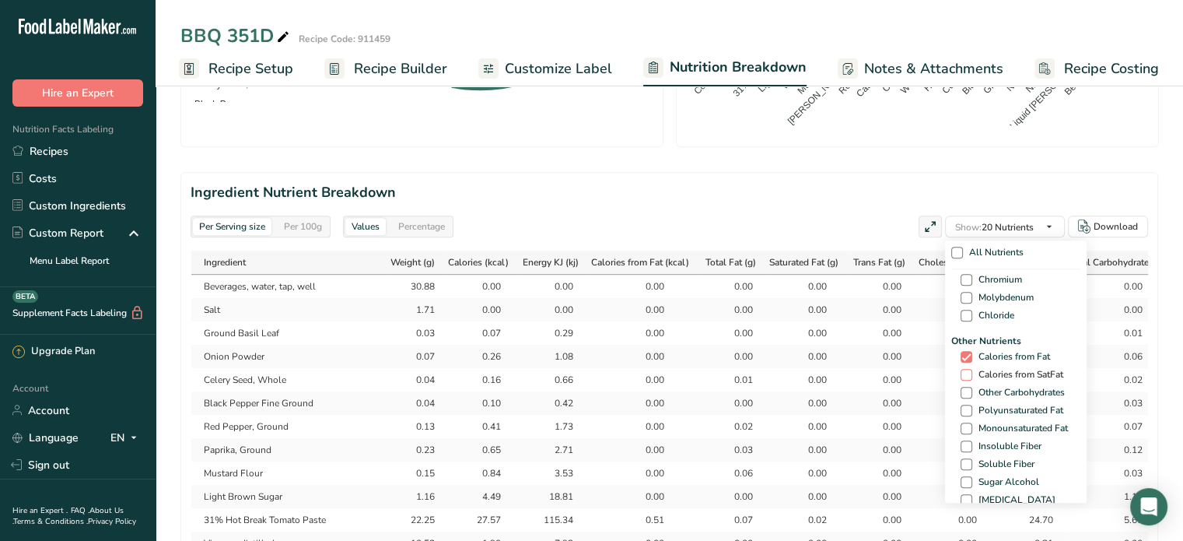
click at [997, 376] on span "Calories from SatFat" at bounding box center [1017, 375] width 91 height 12
click at [971, 376] on input "Calories from SatFat" at bounding box center [966, 375] width 10 height 10
checkbox input "true"
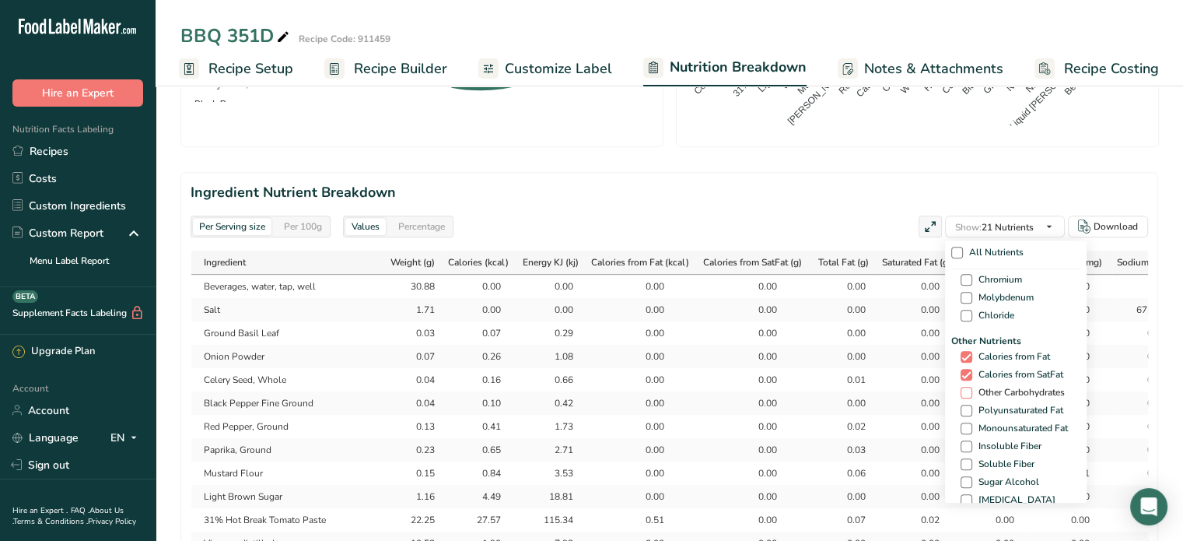
click at [994, 391] on span "Other Carbohydrates" at bounding box center [1018, 393] width 93 height 12
click at [971, 391] on input "Other Carbohydrates" at bounding box center [966, 392] width 10 height 10
checkbox input "true"
drag, startPoint x: 990, startPoint y: 406, endPoint x: 992, endPoint y: 414, distance: 7.9
click at [990, 407] on span "Polyunsaturated Fat" at bounding box center [1017, 411] width 91 height 12
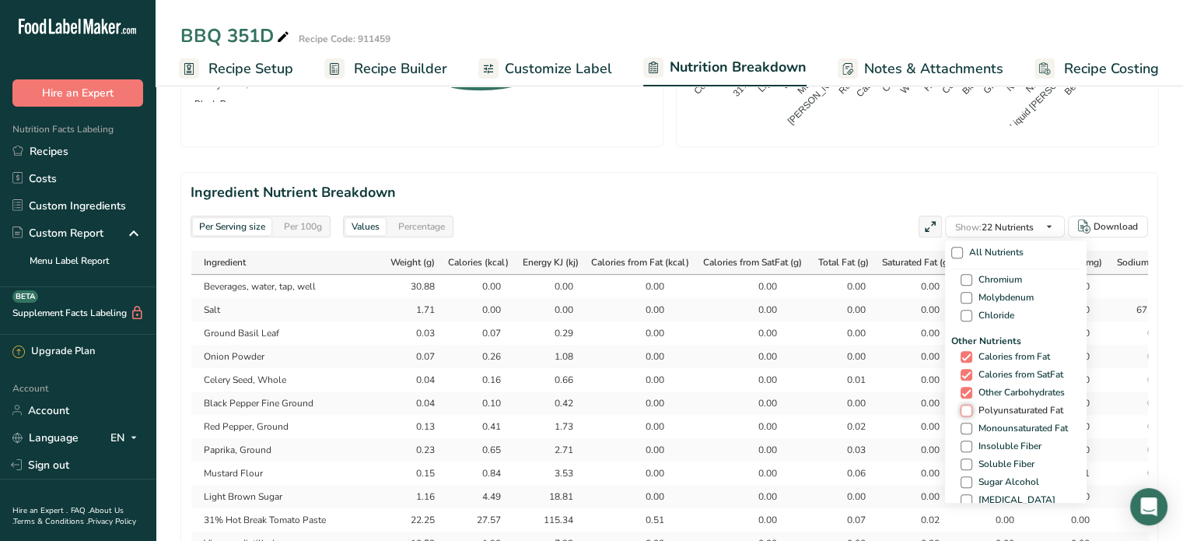
click at [971, 407] on input "Polyunsaturated Fat" at bounding box center [966, 410] width 10 height 10
checkbox input "true"
click at [991, 419] on div "Other Nutrients Calories from Fat Calories from SatFat Other Carbohydrates Poly…" at bounding box center [1015, 538] width 129 height 408
click at [990, 428] on span "Monounsaturated Fat" at bounding box center [1020, 428] width 96 height 12
click at [971, 428] on input "Monounsaturated Fat" at bounding box center [966, 428] width 10 height 10
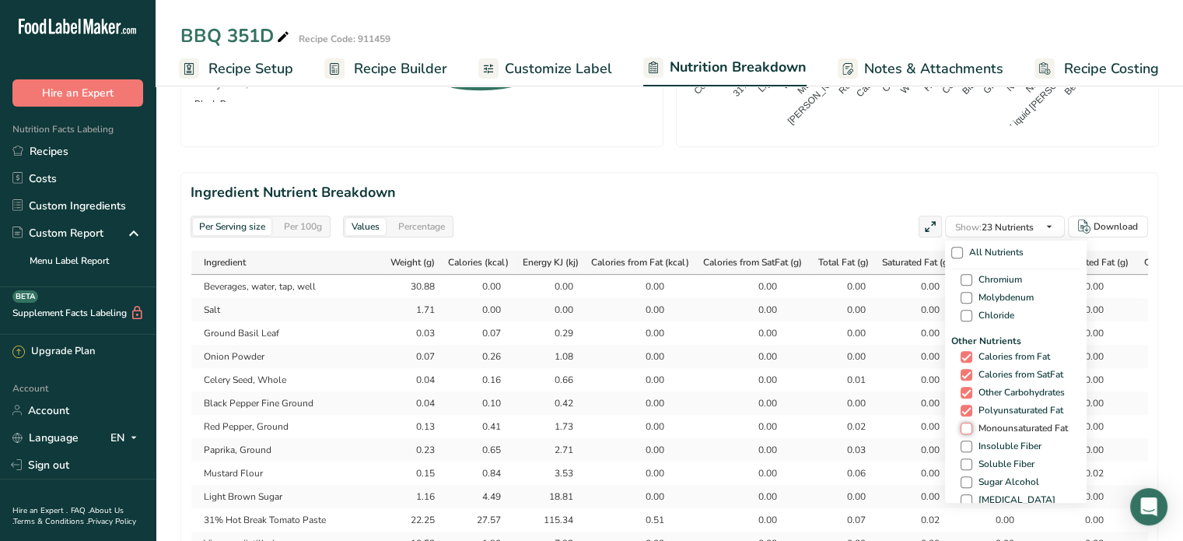
checkbox input "true"
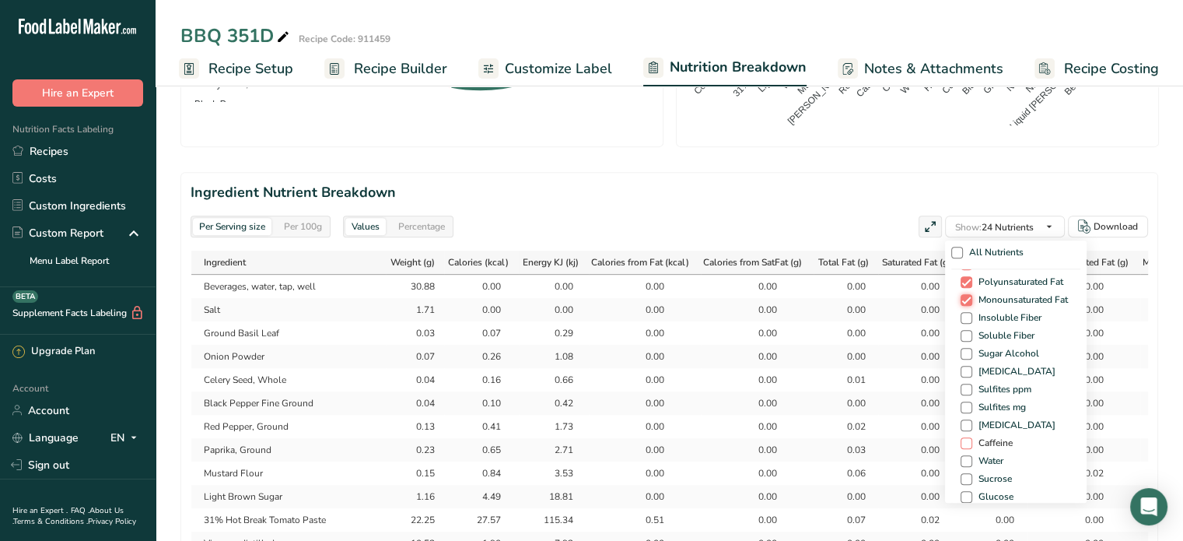
scroll to position [934, 0]
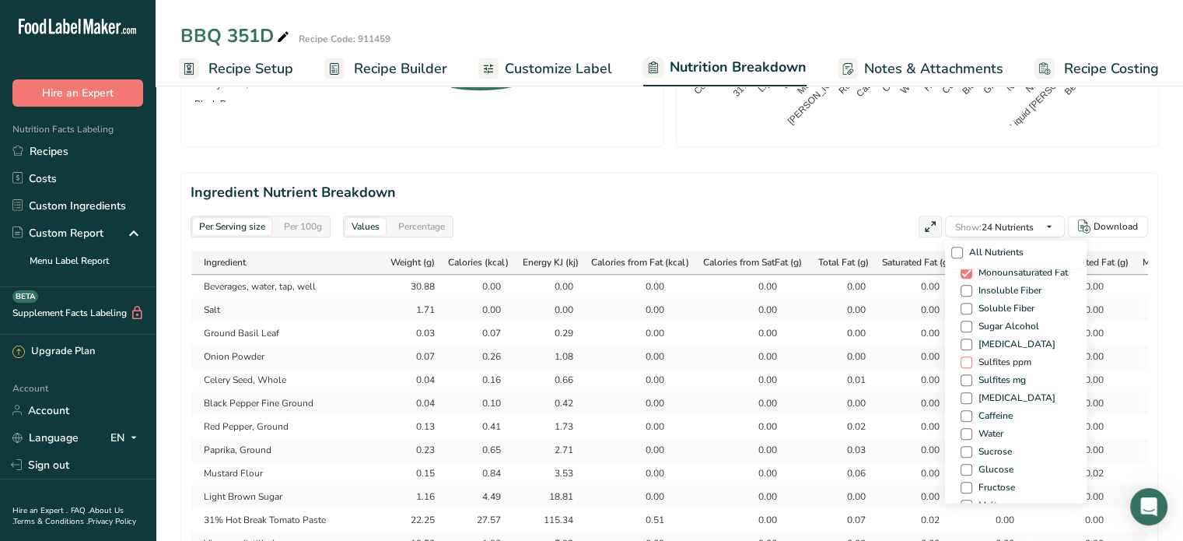
click at [961, 352] on div "Other Nutrients Calories from Fat Calories from SatFat Other Carbohydrates Poly…" at bounding box center [1015, 382] width 129 height 408
click at [965, 361] on span at bounding box center [967, 362] width 12 height 12
click at [965, 361] on input "Sulfites ppm" at bounding box center [966, 362] width 10 height 10
checkbox input "true"
click at [968, 376] on span at bounding box center [967, 380] width 12 height 12
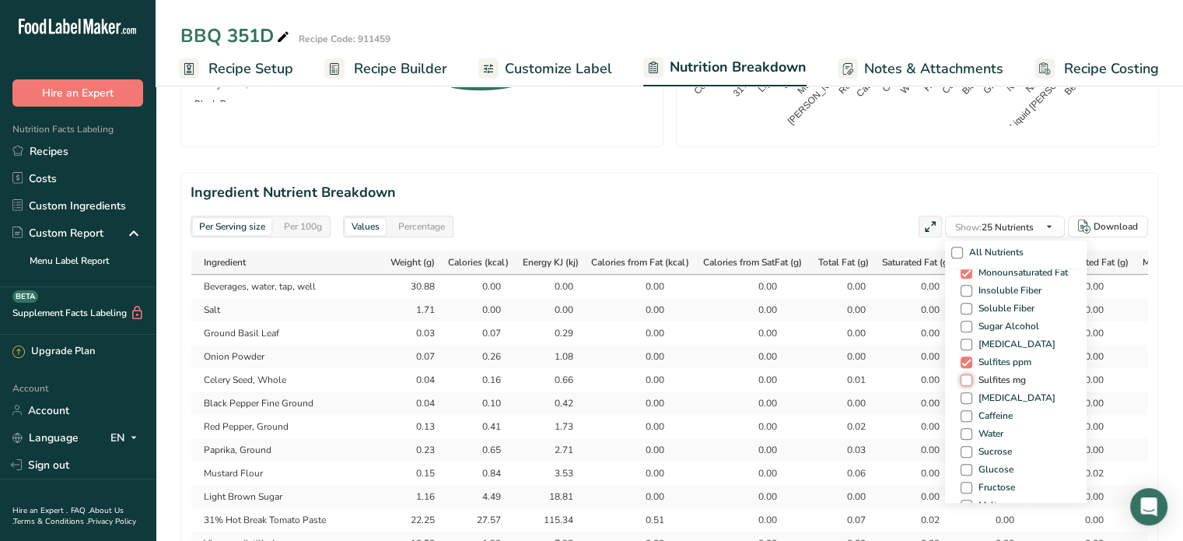
click at [968, 376] on input "Sulfites mg" at bounding box center [966, 380] width 10 height 10
checkbox input "true"
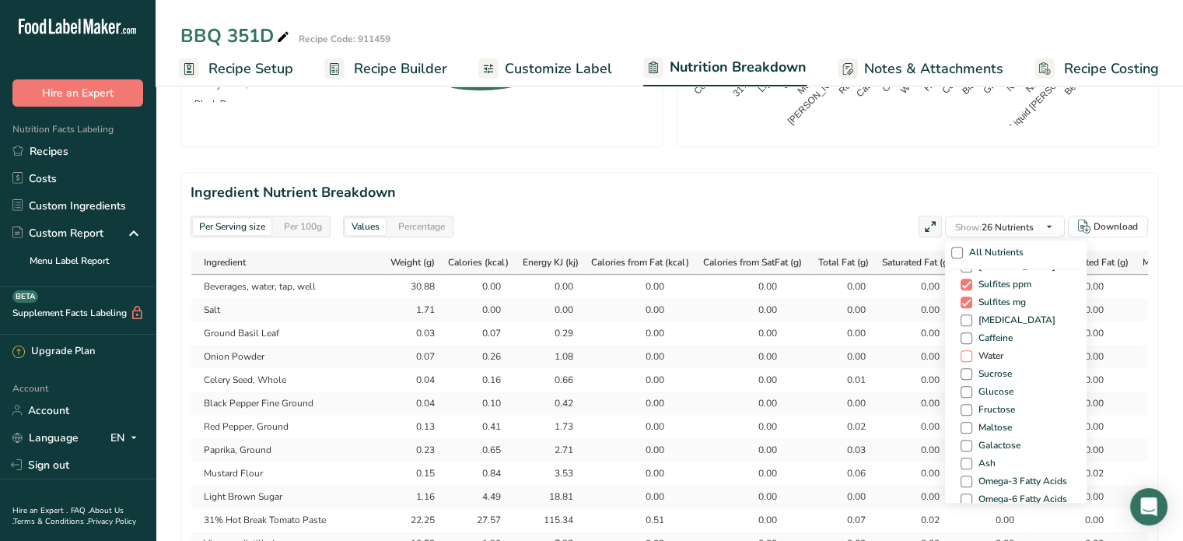
click at [983, 359] on span "Water" at bounding box center [987, 356] width 31 height 12
click at [971, 359] on input "Water" at bounding box center [966, 356] width 10 height 10
checkbox input "true"
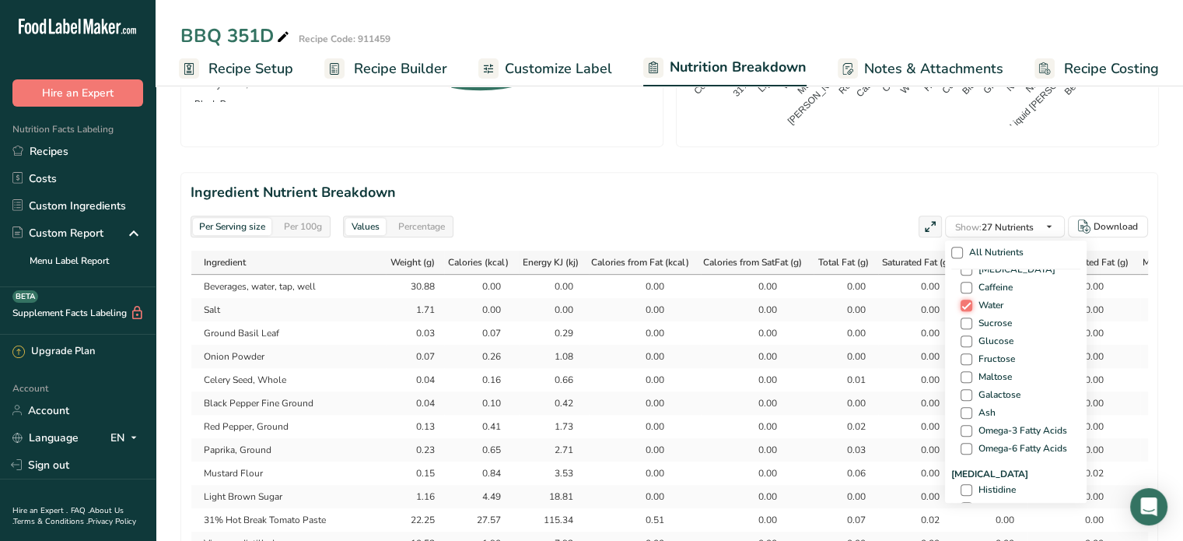
scroll to position [1167, 0]
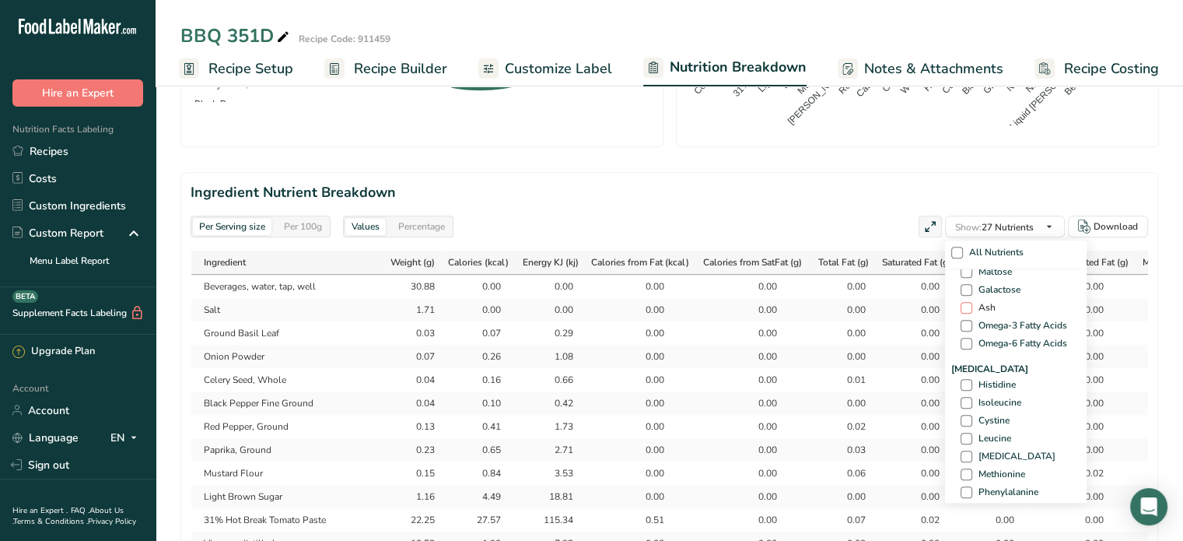
click at [965, 307] on span at bounding box center [967, 308] width 12 height 12
click at [965, 307] on input "Ash" at bounding box center [966, 308] width 10 height 10
checkbox input "true"
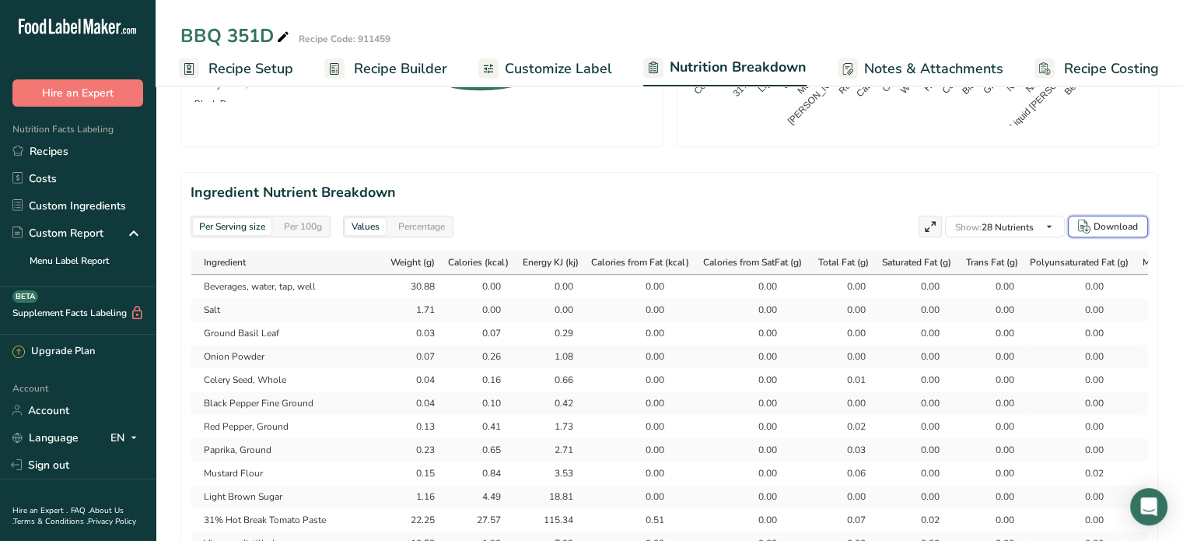
click at [1090, 223] on icon "button" at bounding box center [1084, 226] width 12 height 14
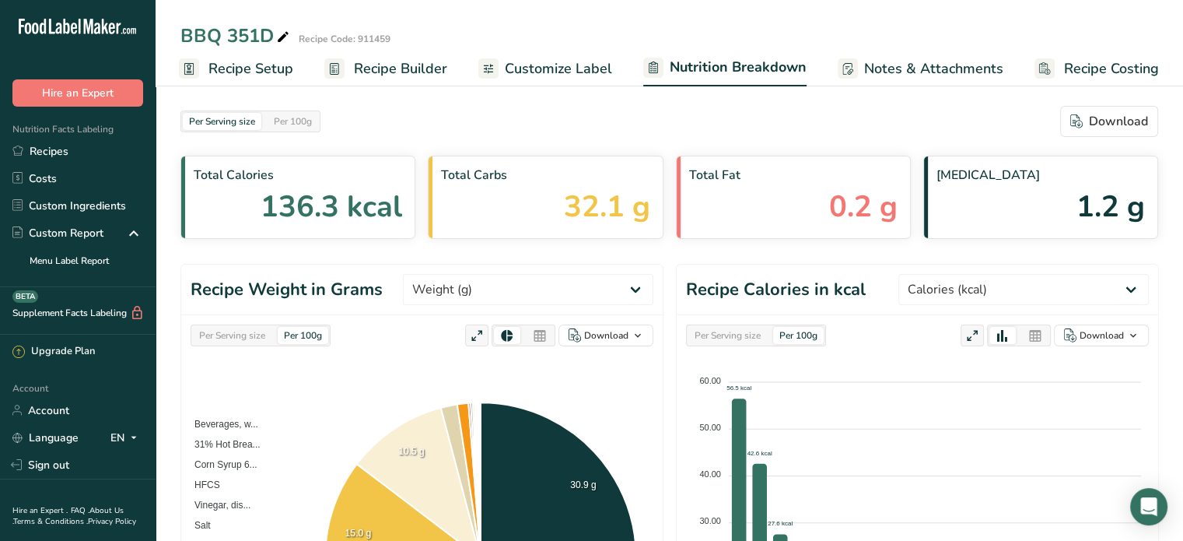
scroll to position [0, 0]
click at [61, 458] on link "Sign out" at bounding box center [78, 464] width 156 height 27
